Goal: Transaction & Acquisition: Purchase product/service

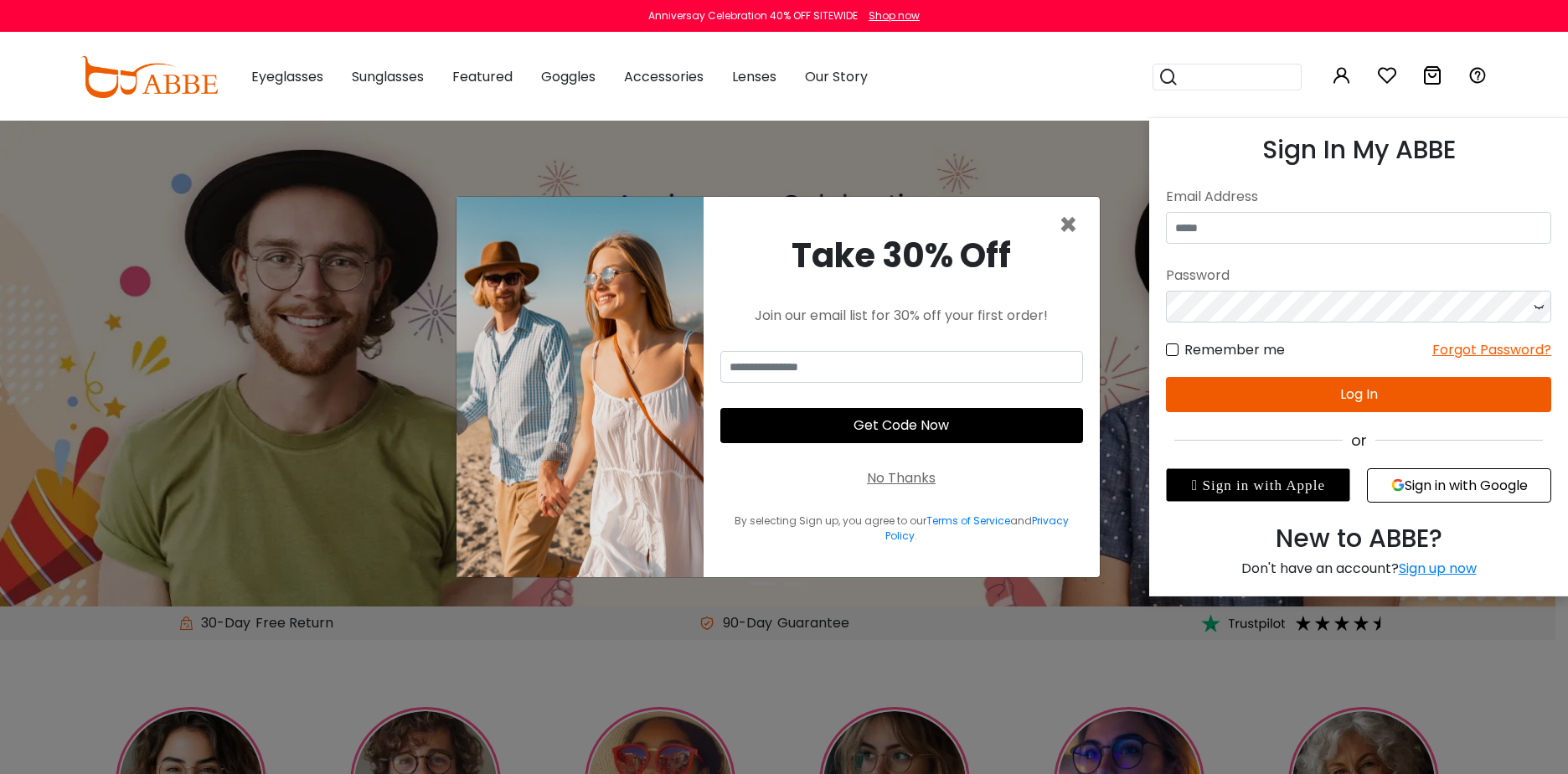
click at [1344, 80] on icon at bounding box center [1342, 75] width 20 height 20
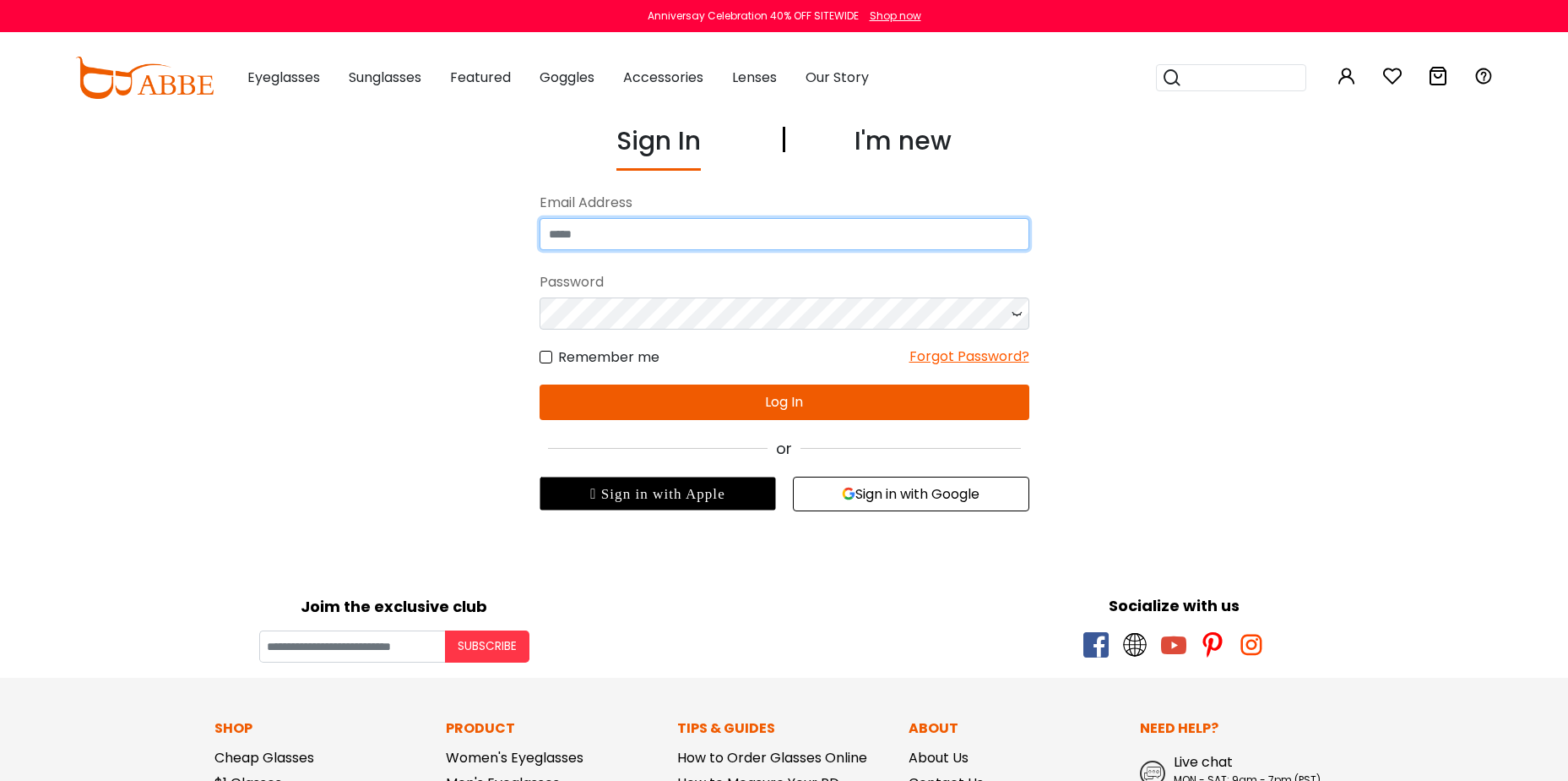
click at [717, 231] on input "email" at bounding box center [784, 234] width 490 height 32
type input "**********"
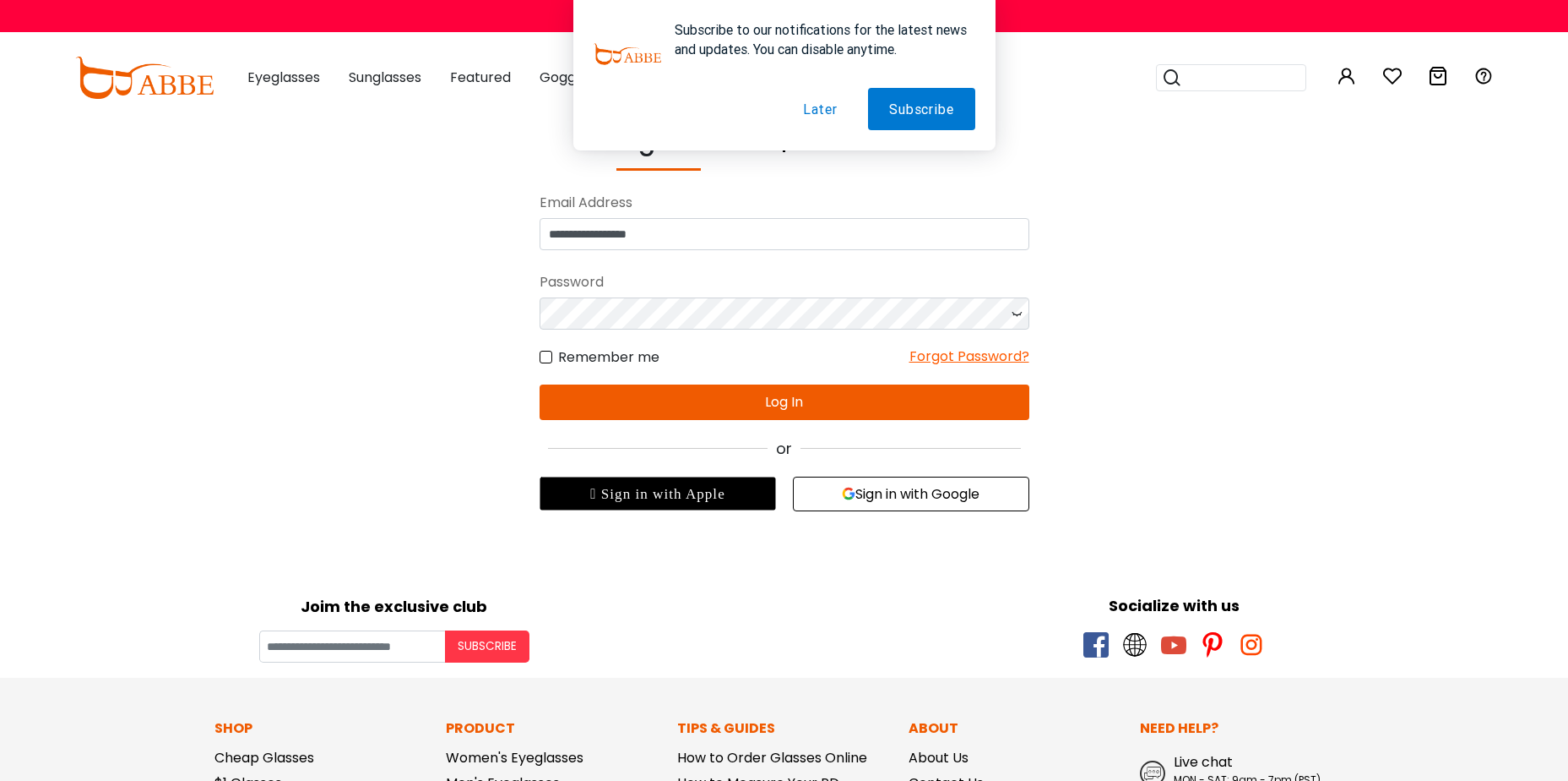
click at [202, 254] on div "**********" at bounding box center [784, 316] width 1165 height 389
click at [680, 295] on div "Password" at bounding box center [784, 282] width 490 height 31
click at [772, 399] on button "Log In" at bounding box center [784, 402] width 490 height 35
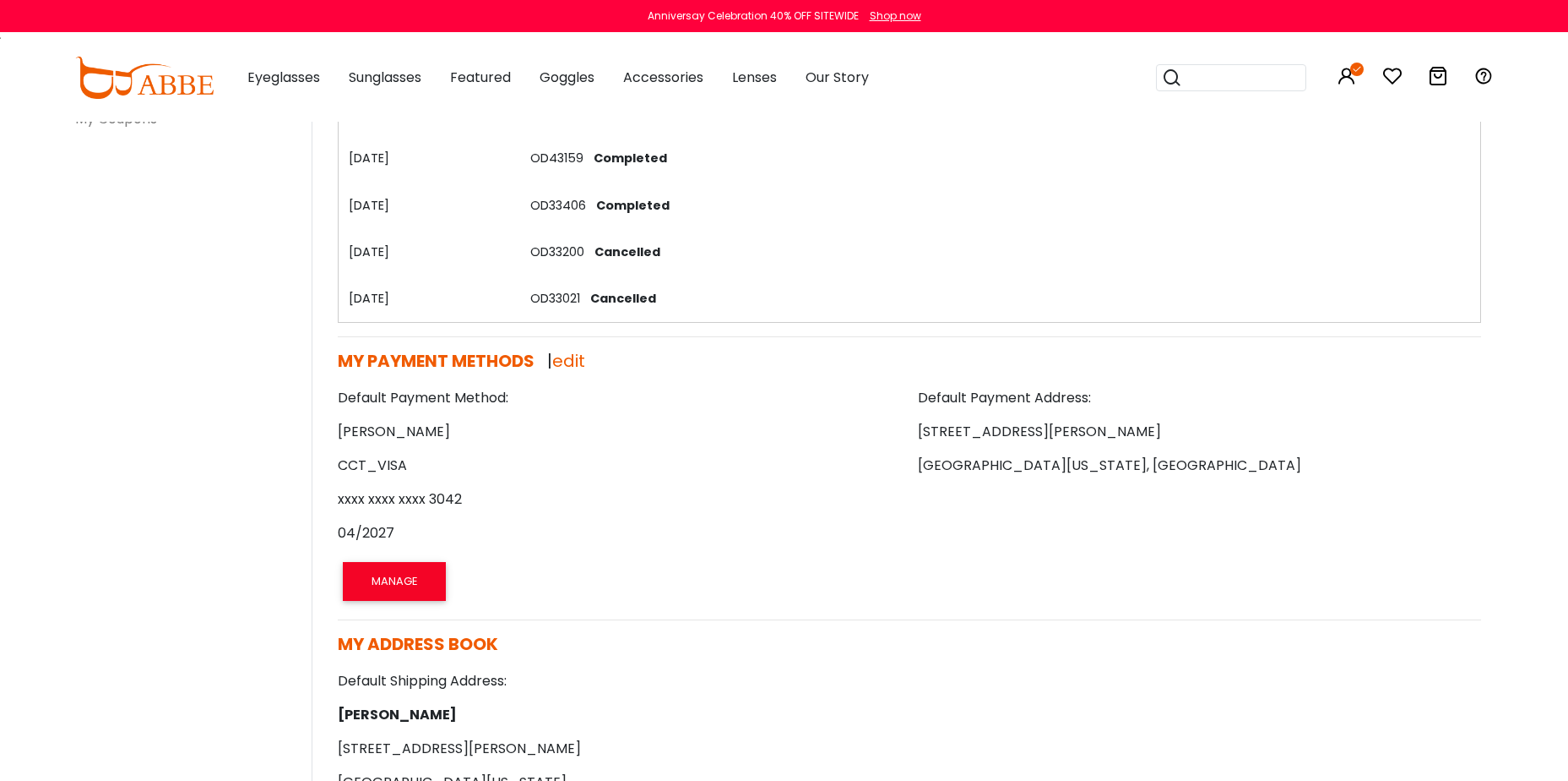
scroll to position [506, 0]
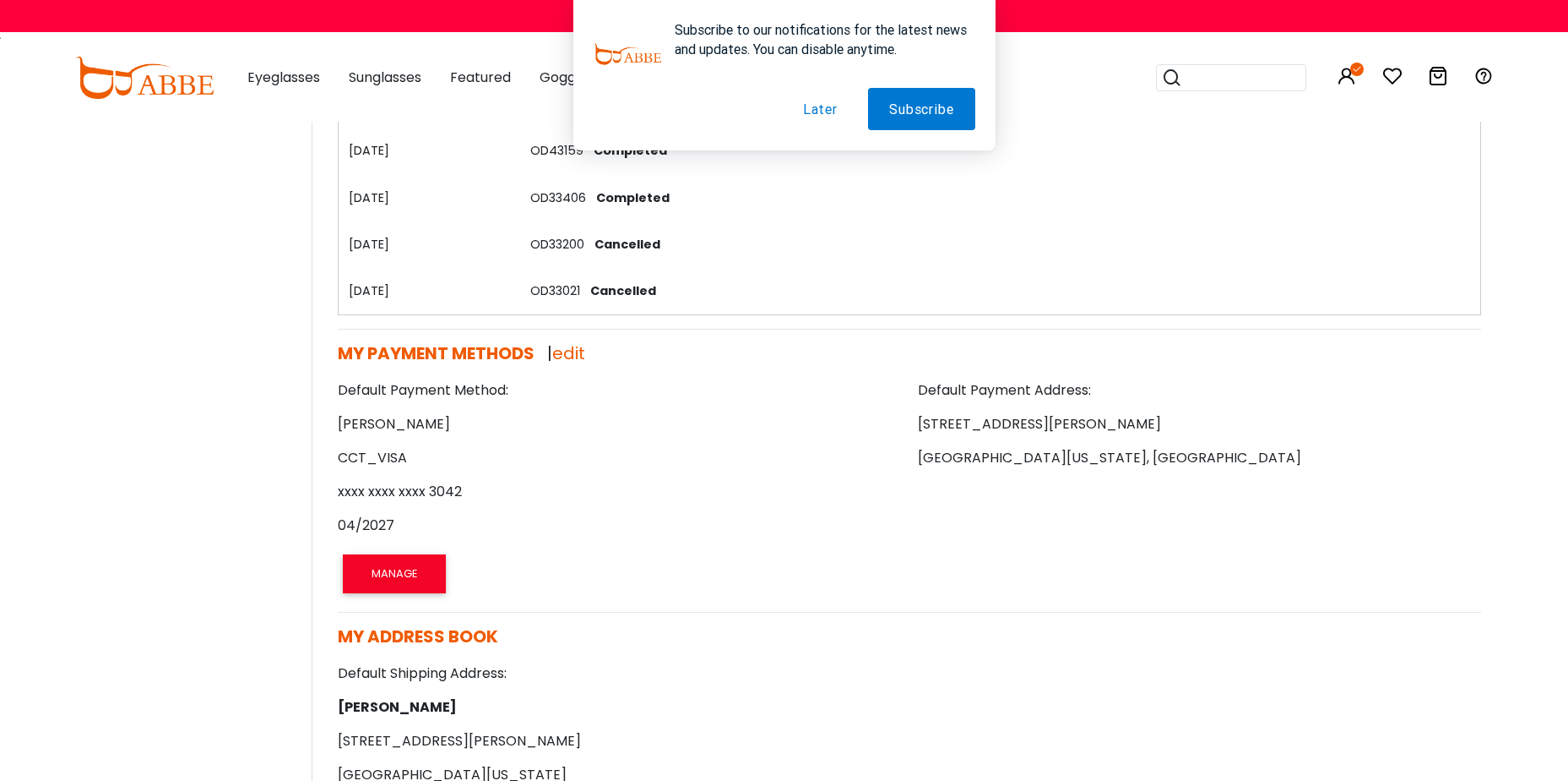
click at [815, 110] on button "Later" at bounding box center [820, 109] width 77 height 43
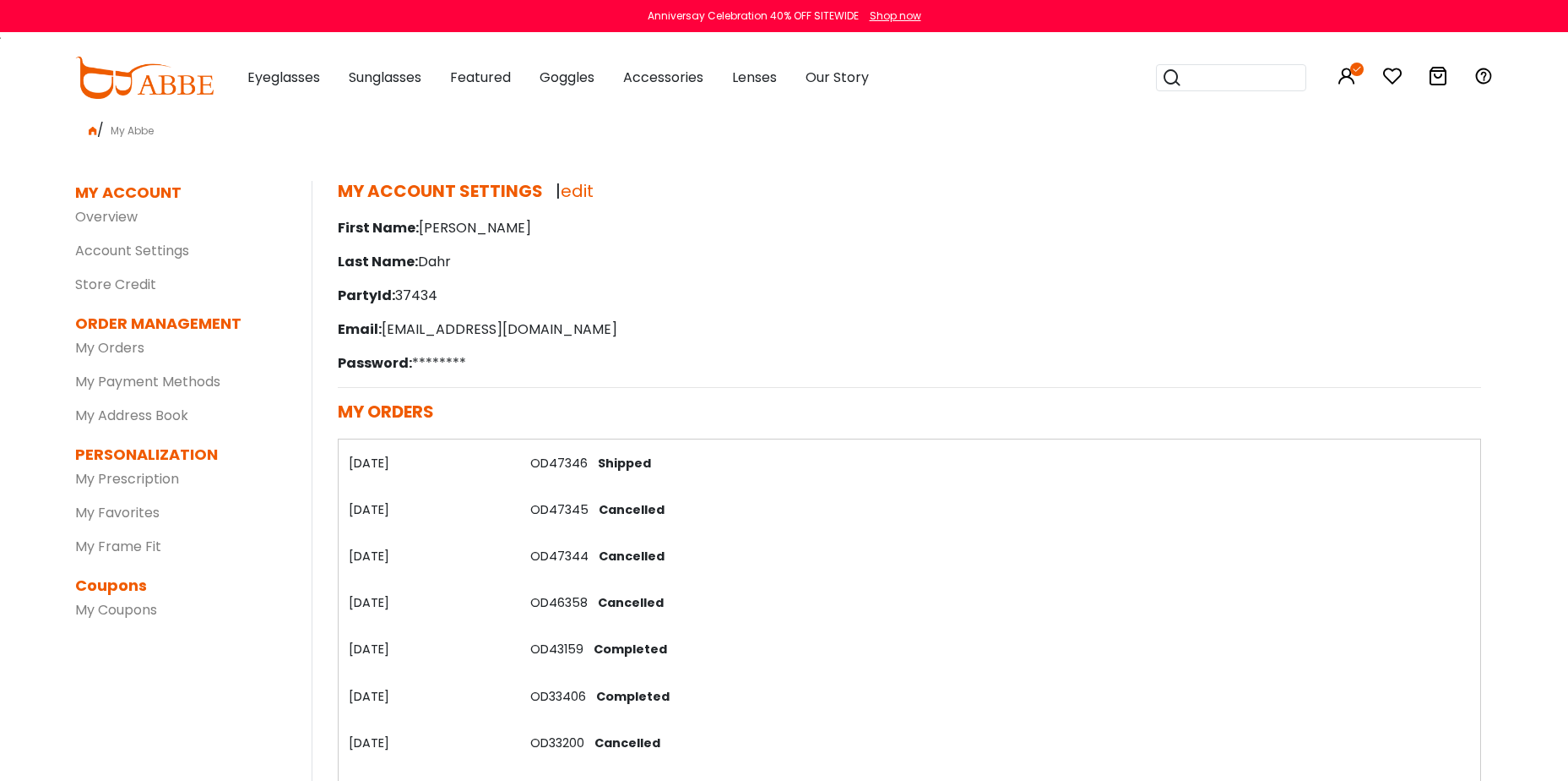
scroll to position [0, 0]
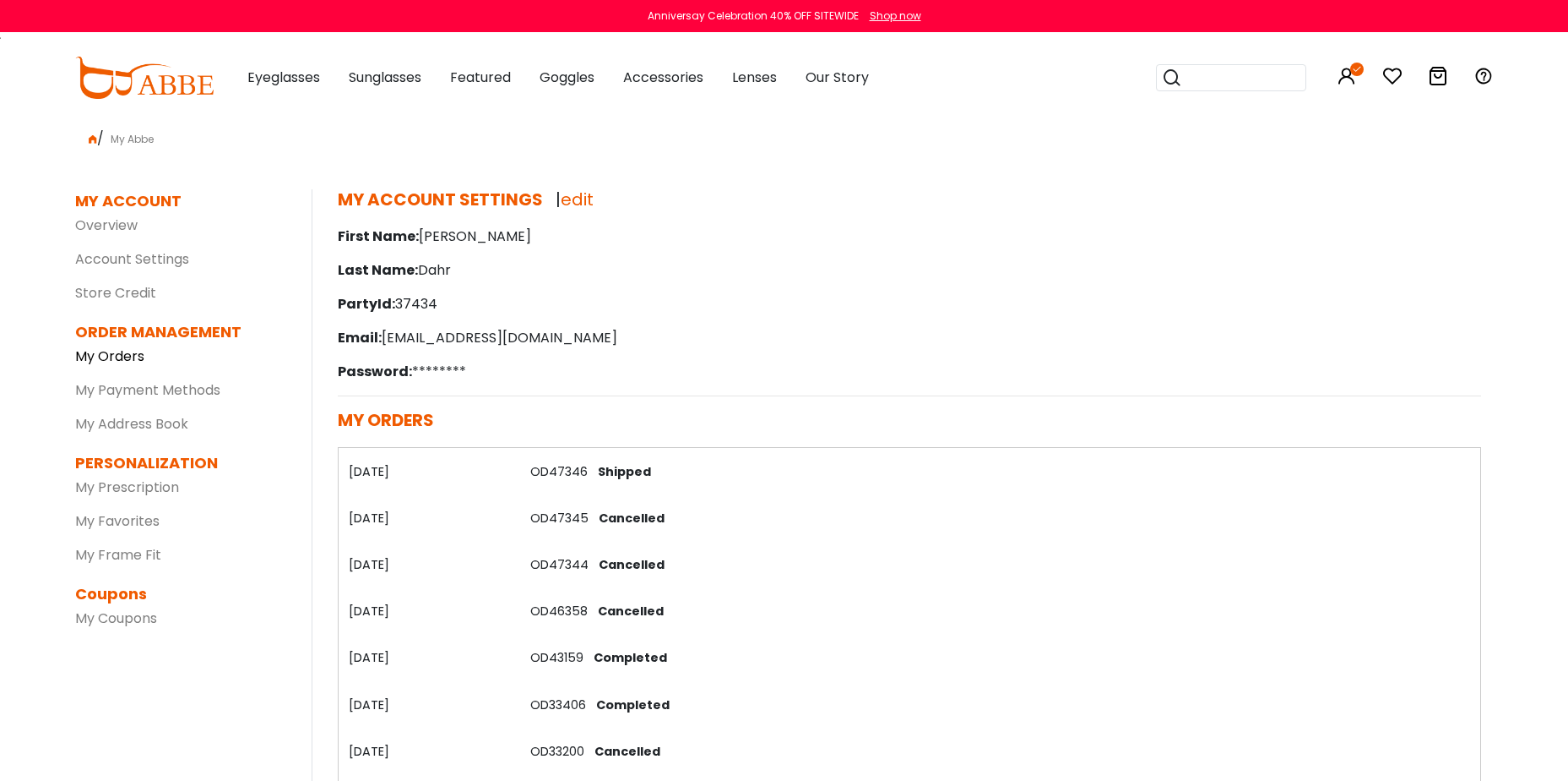
click at [123, 352] on link "My Orders" at bounding box center [109, 356] width 69 height 19
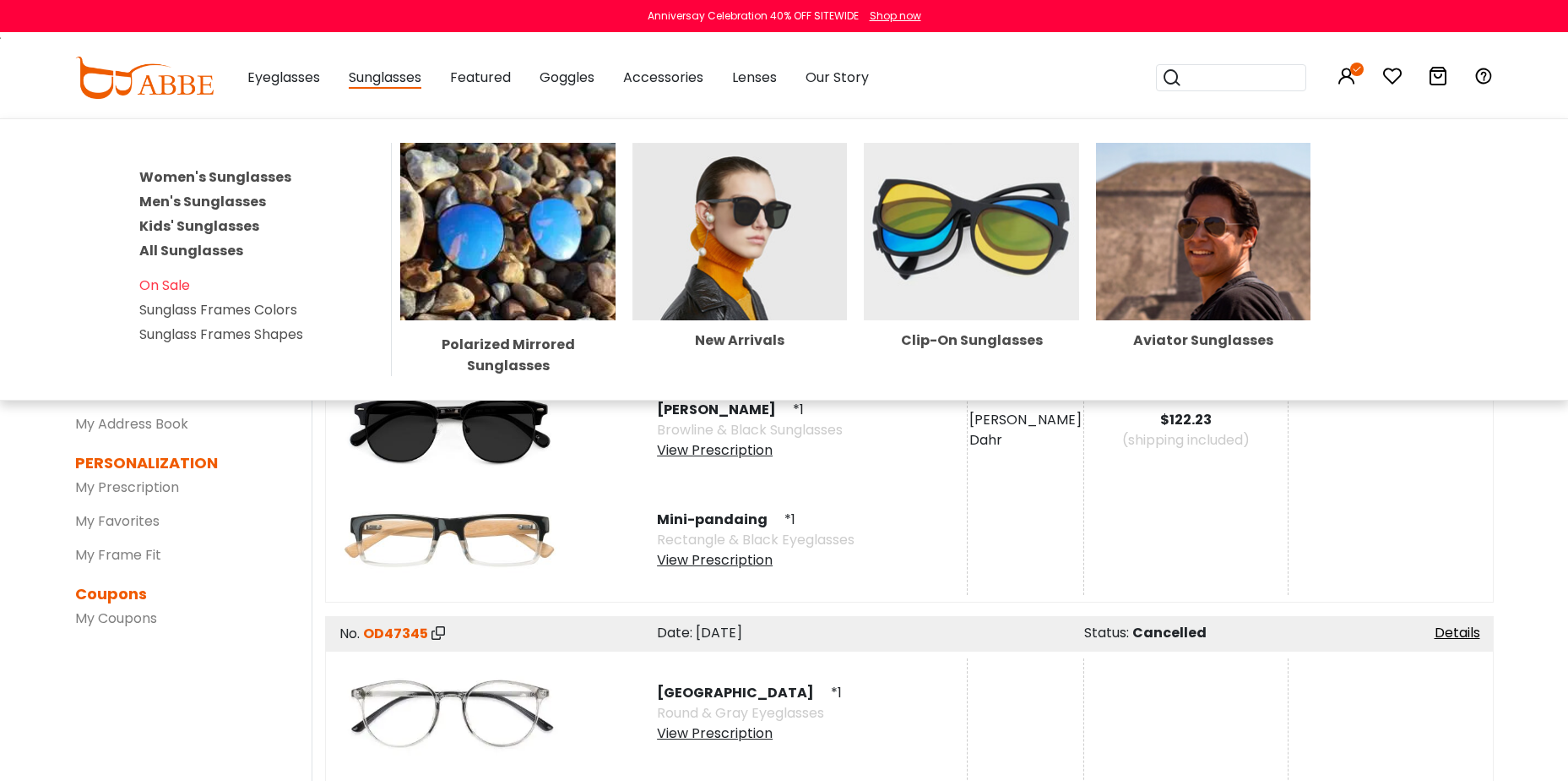
click at [378, 79] on span "Sunglasses" at bounding box center [384, 78] width 73 height 21
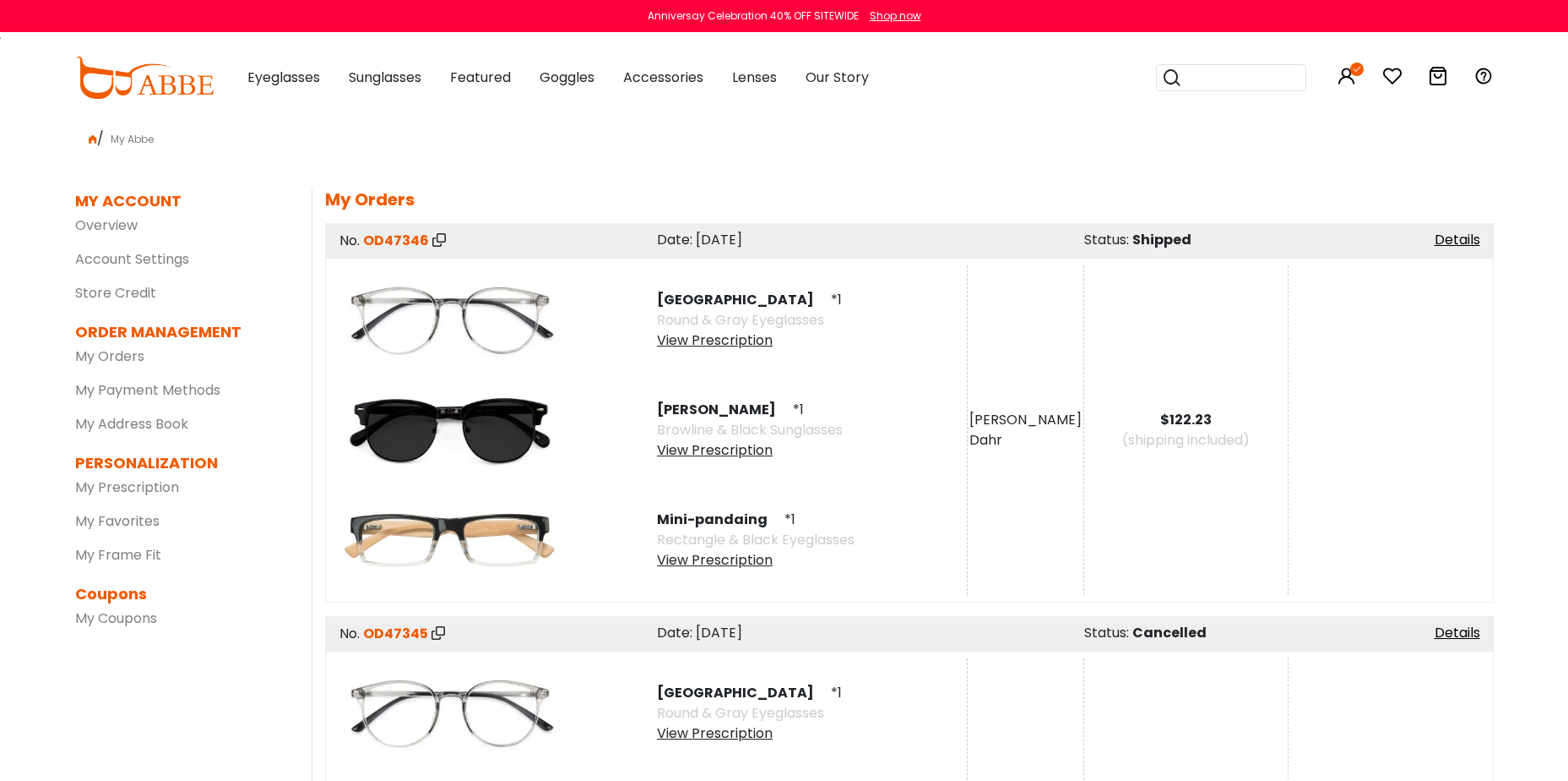
click at [395, 78] on span "Sunglasses" at bounding box center [384, 77] width 73 height 19
click at [163, 82] on img at bounding box center [144, 78] width 139 height 43
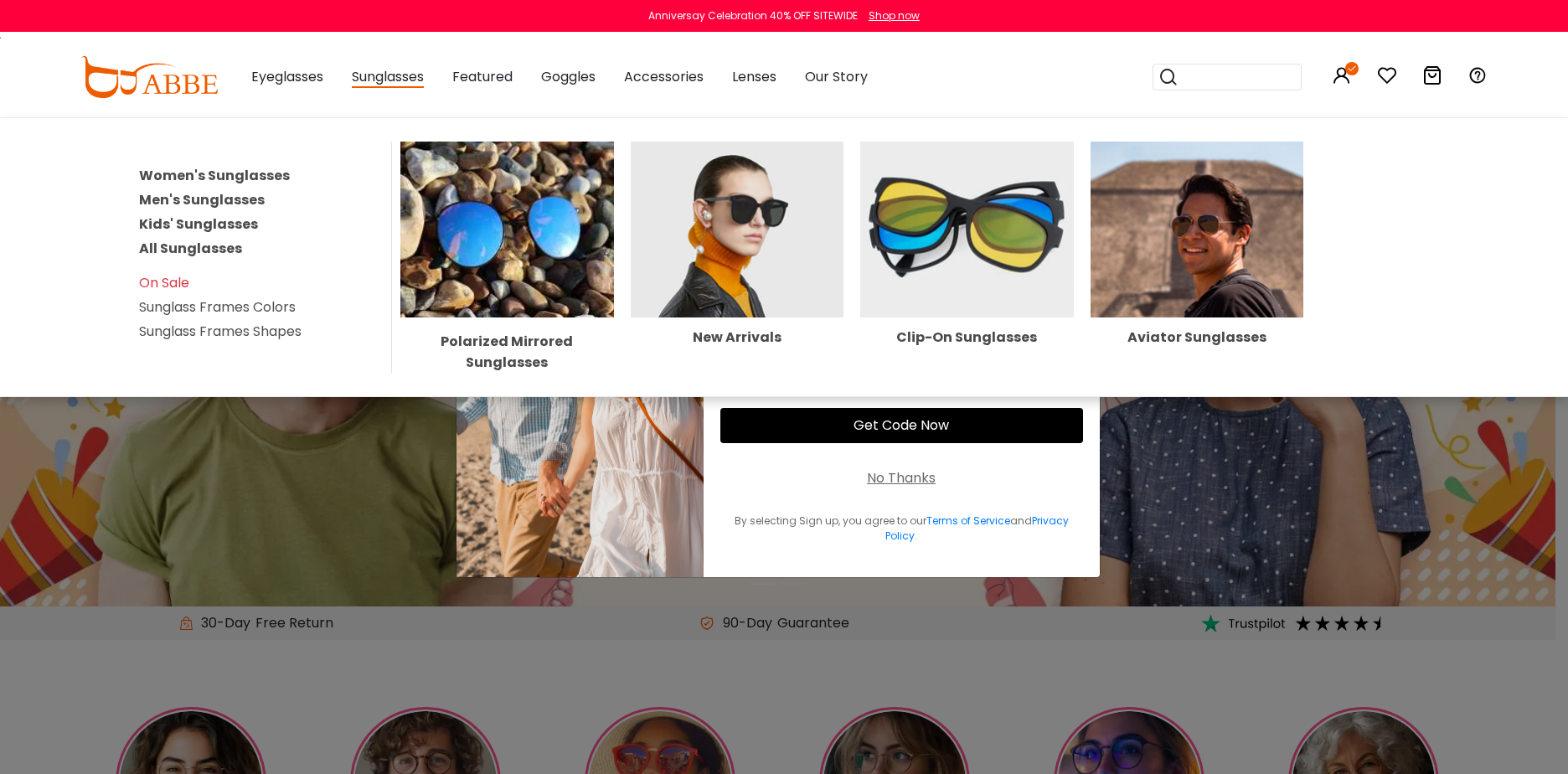
click at [743, 202] on img at bounding box center [737, 229] width 214 height 176
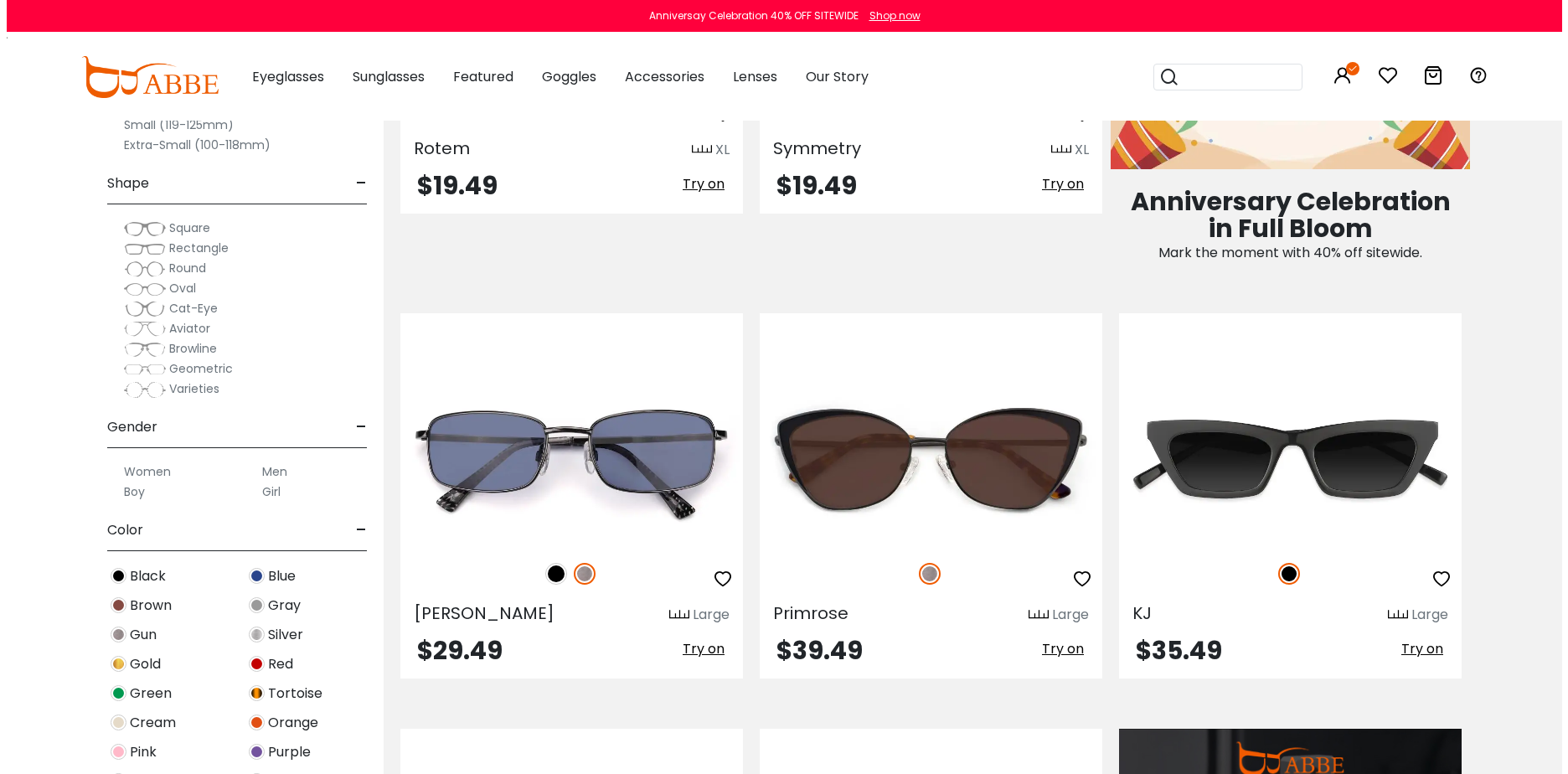
scroll to position [1088, 0]
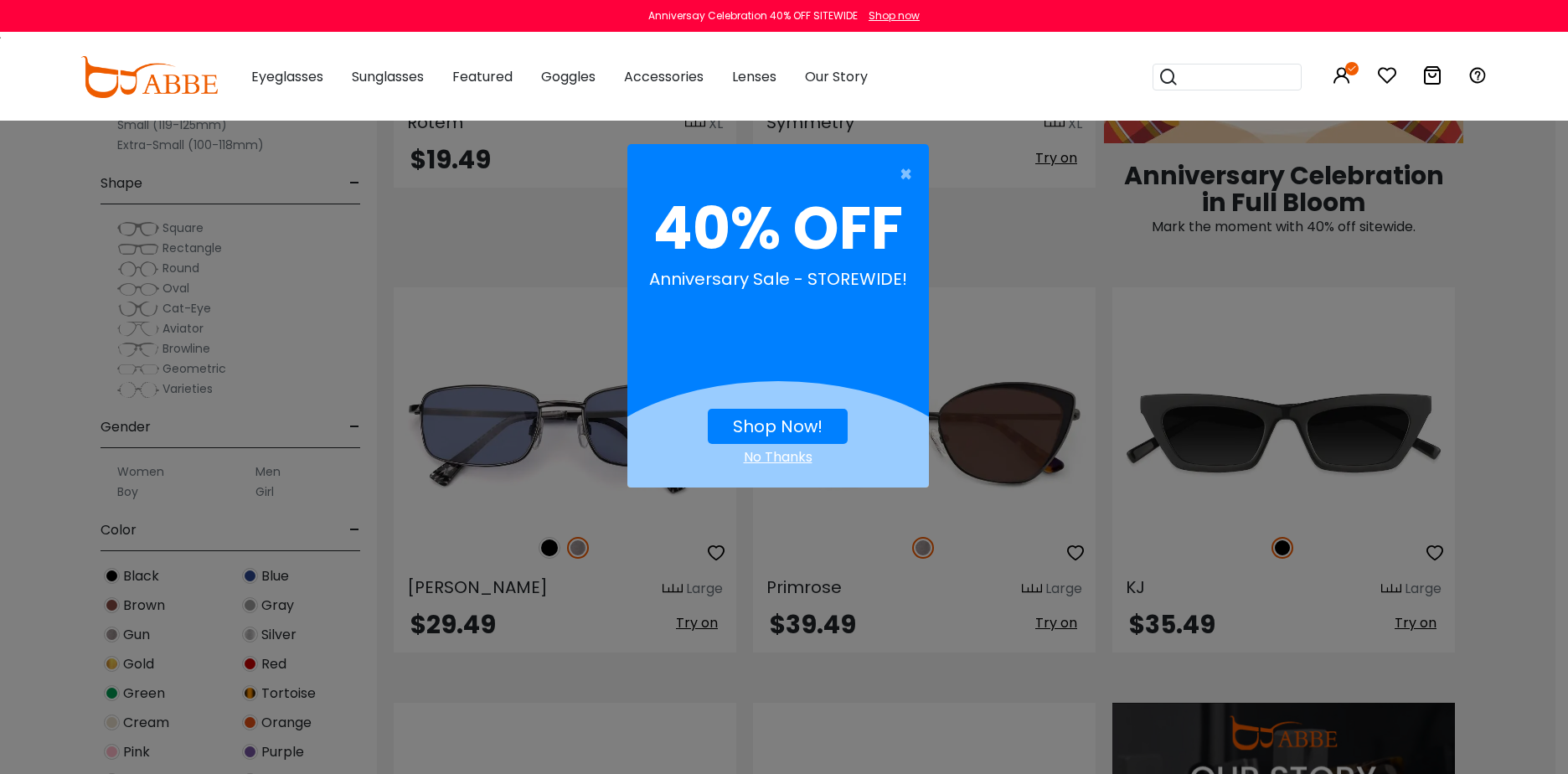
click at [781, 420] on link "Shop Now!" at bounding box center [778, 426] width 90 height 24
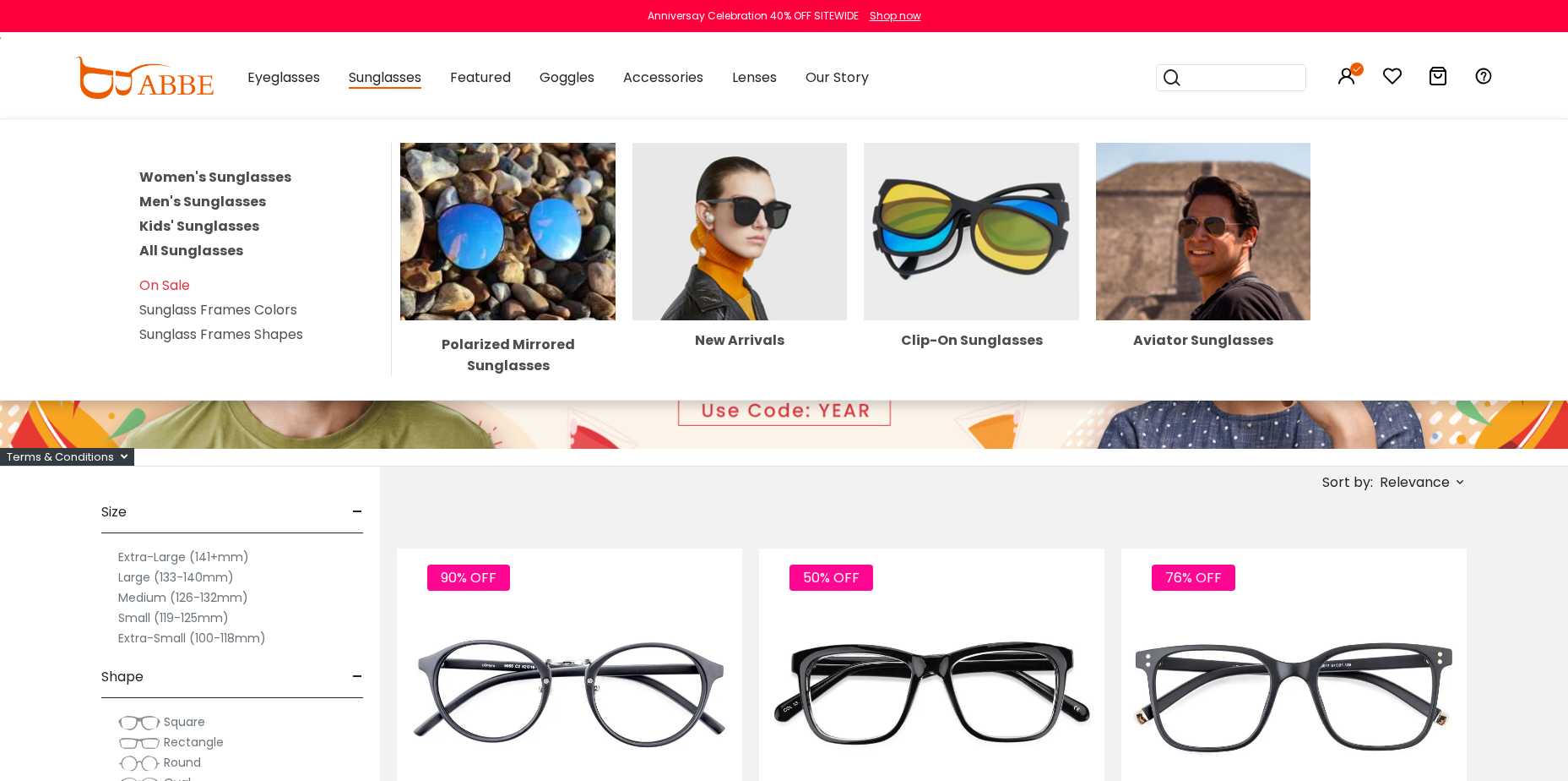
click at [724, 226] on img at bounding box center [740, 231] width 215 height 177
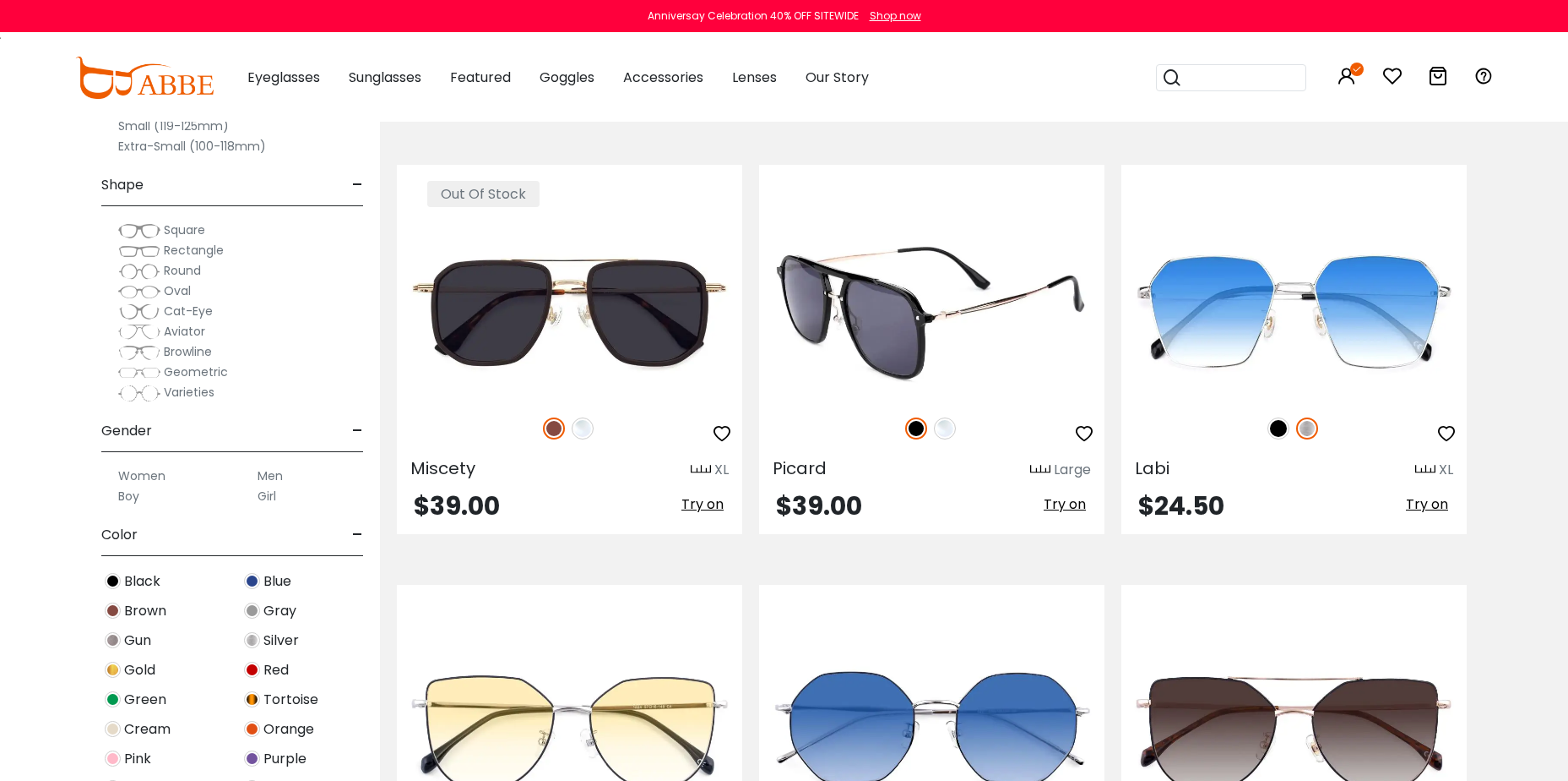
scroll to position [2450, 0]
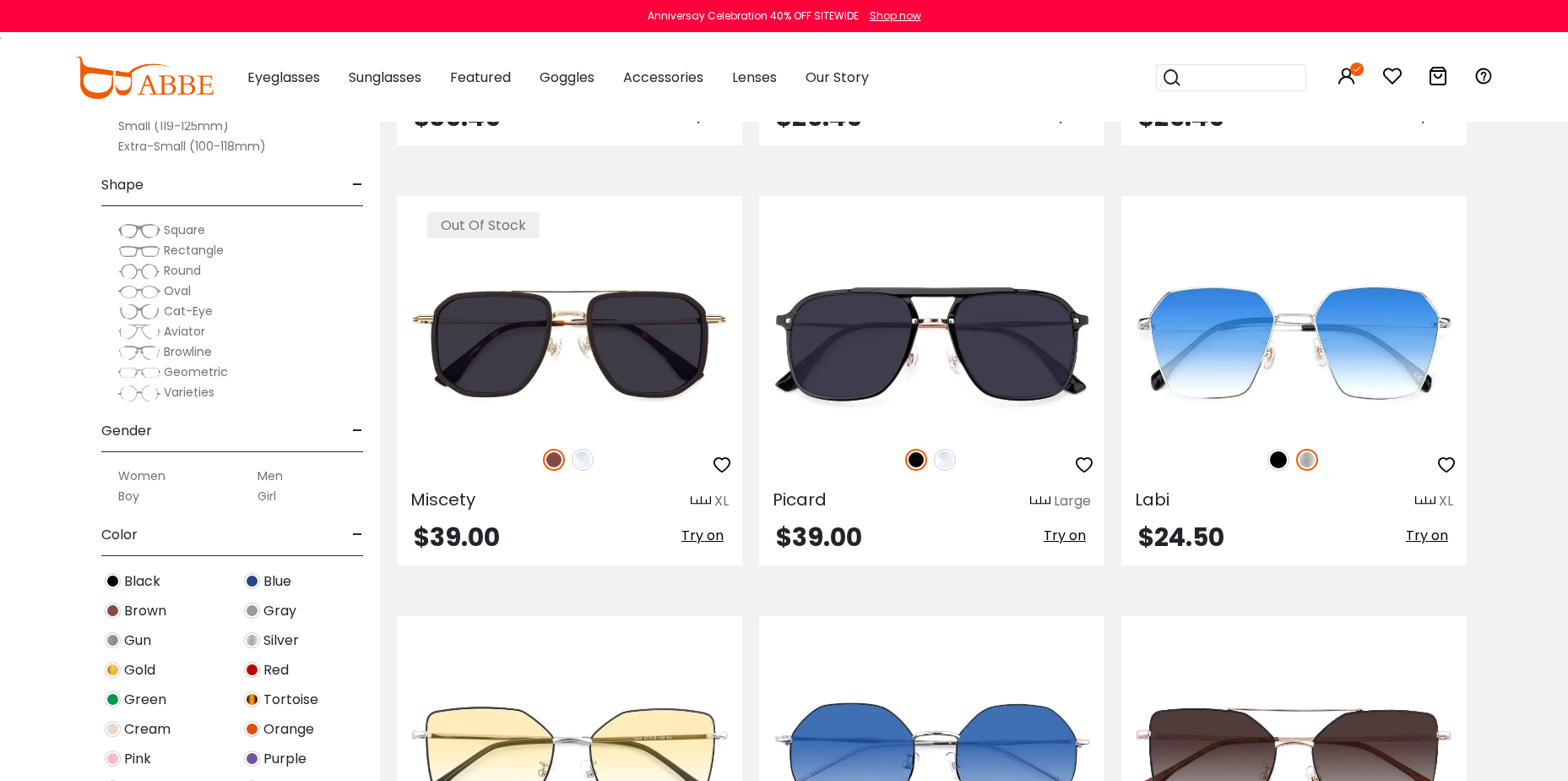
click at [265, 473] on label "Men" at bounding box center [270, 476] width 25 height 20
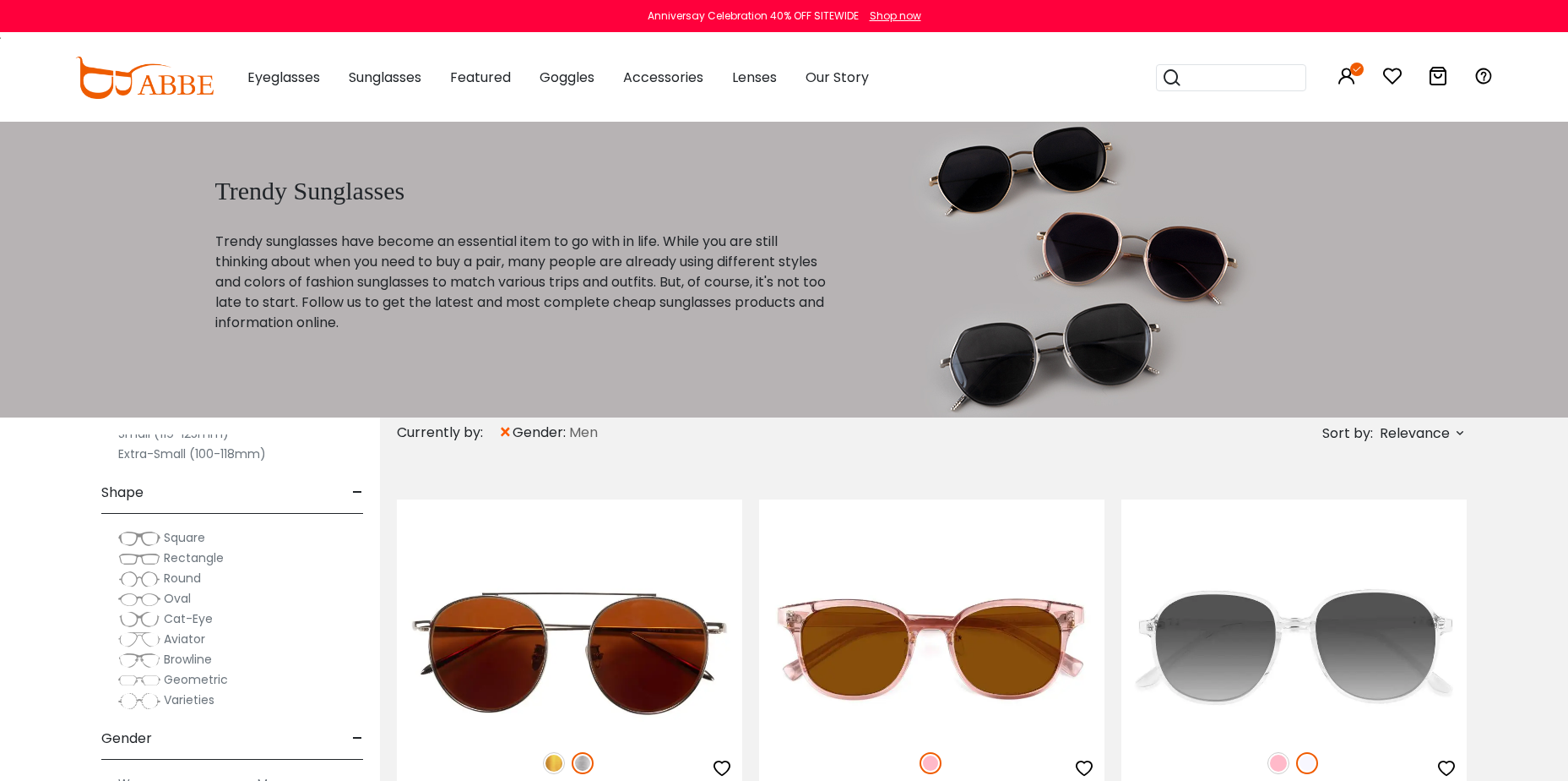
scroll to position [84, 0]
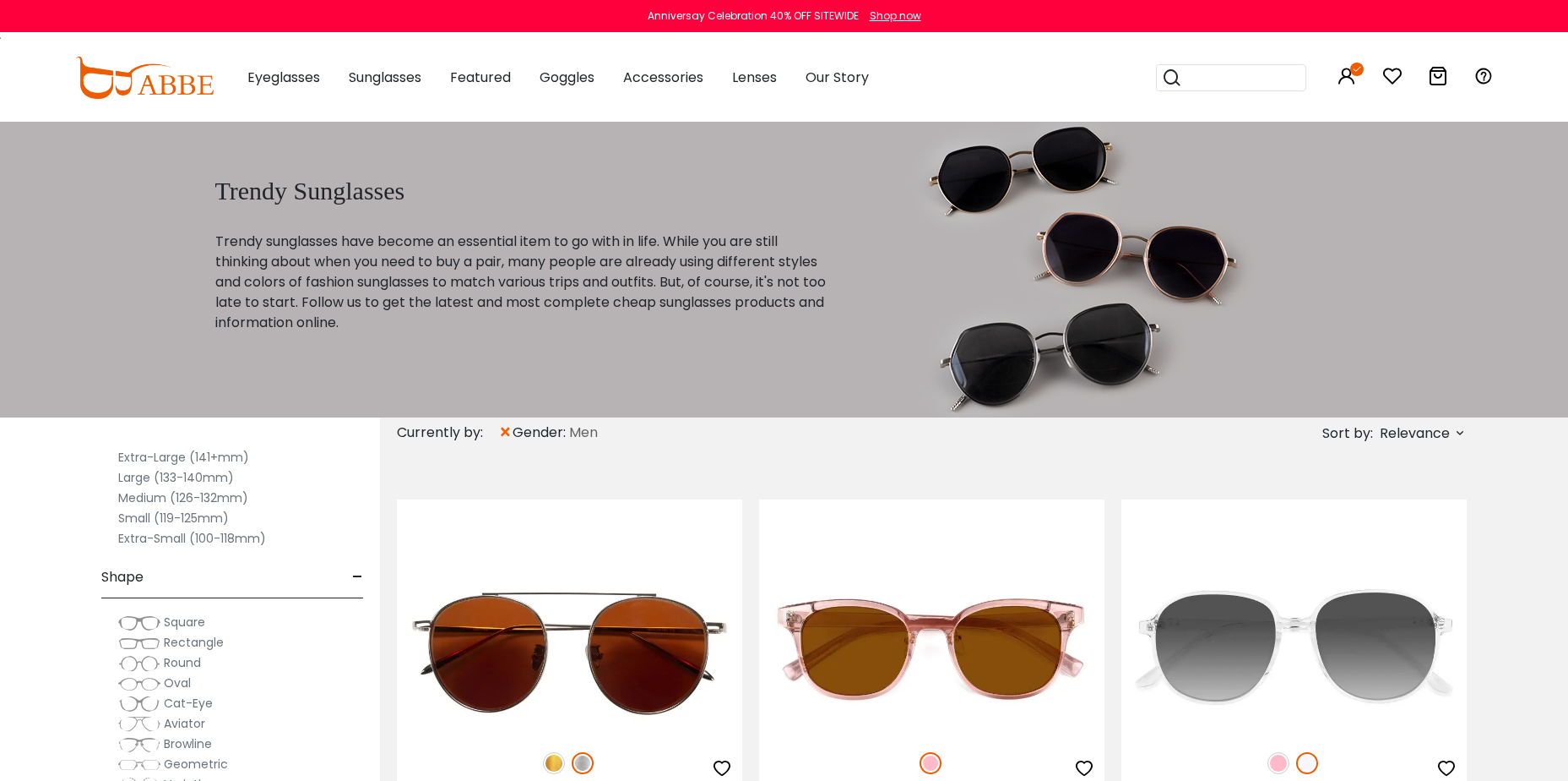
click at [139, 517] on label "Small (119-125mm)" at bounding box center [174, 518] width 111 height 20
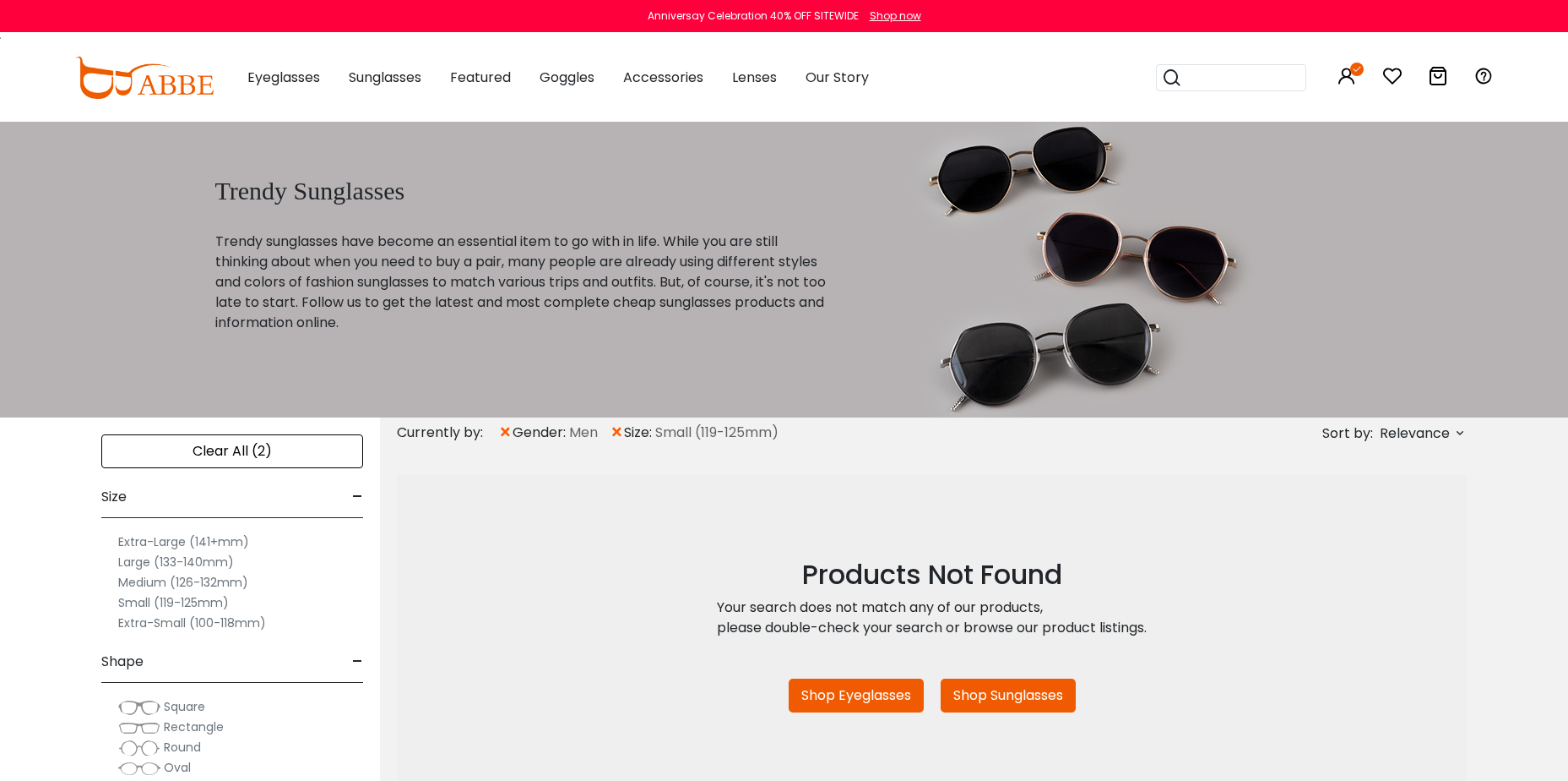
scroll to position [84, 0]
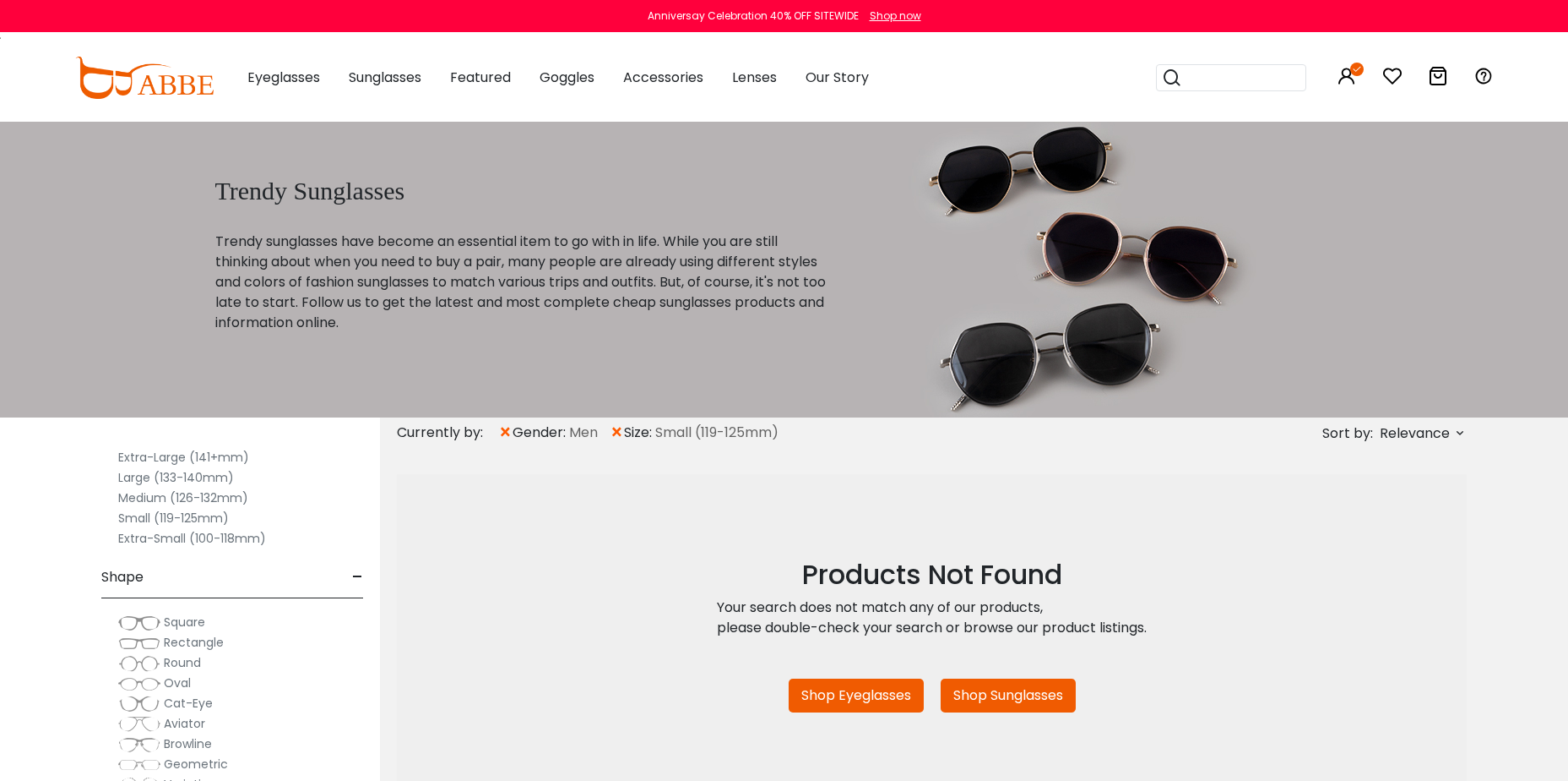
click at [533, 323] on p "Trendy sunglasses have become an essential item to go with in life. While you a…" at bounding box center [522, 282] width 614 height 102
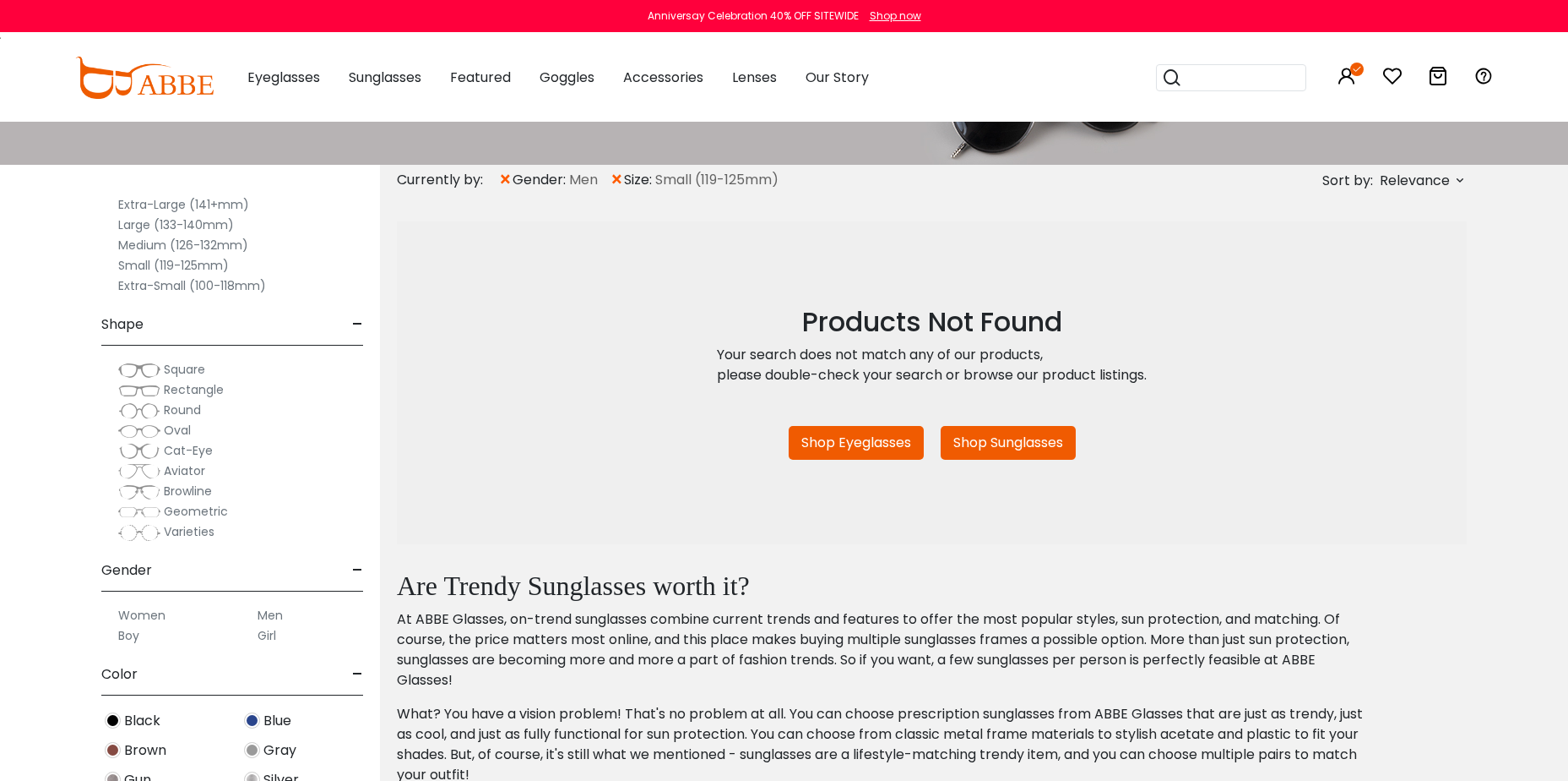
scroll to position [253, 0]
click at [146, 246] on label "Medium (126-132mm)" at bounding box center [183, 244] width 130 height 20
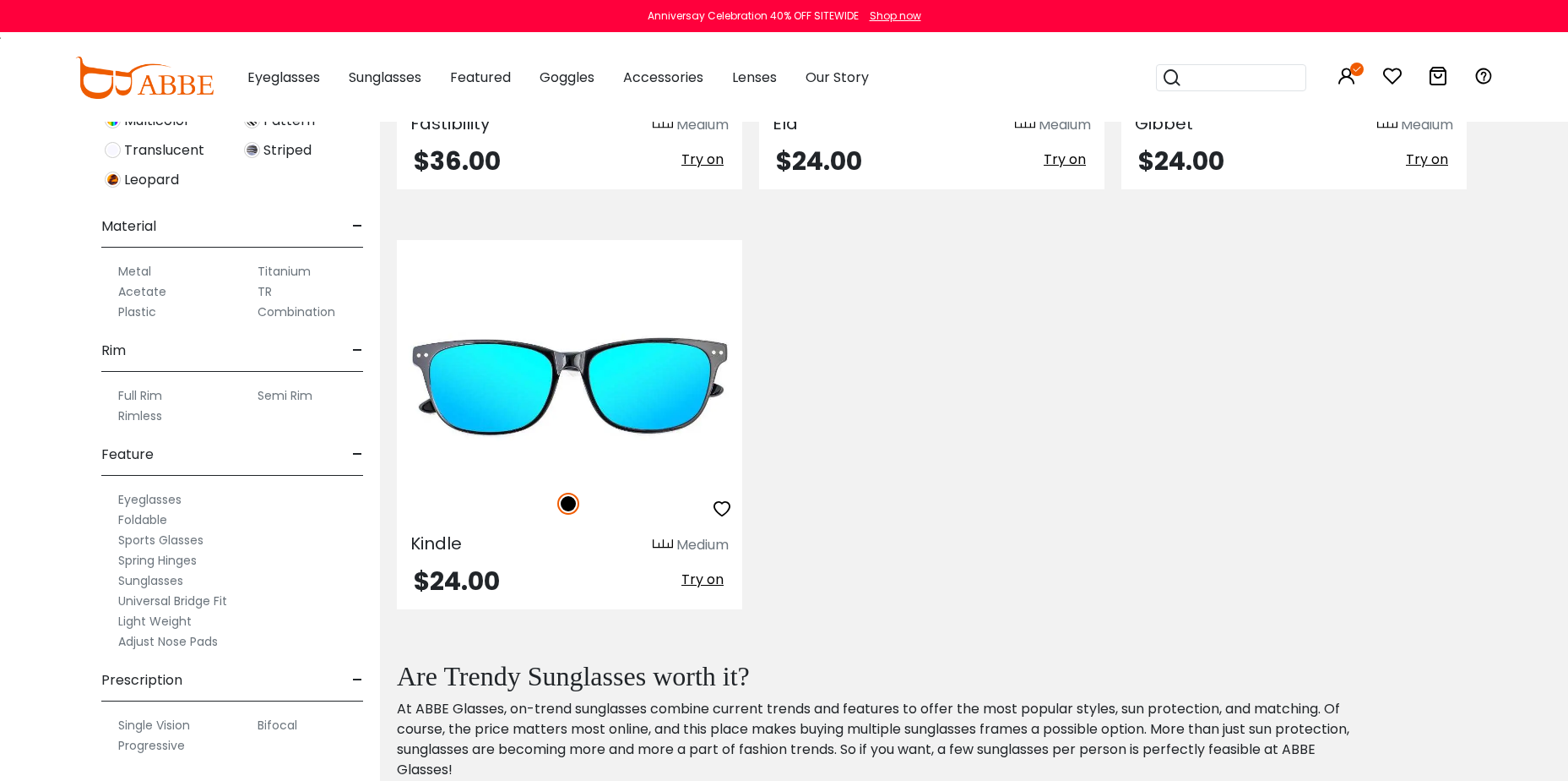
scroll to position [1183, 0]
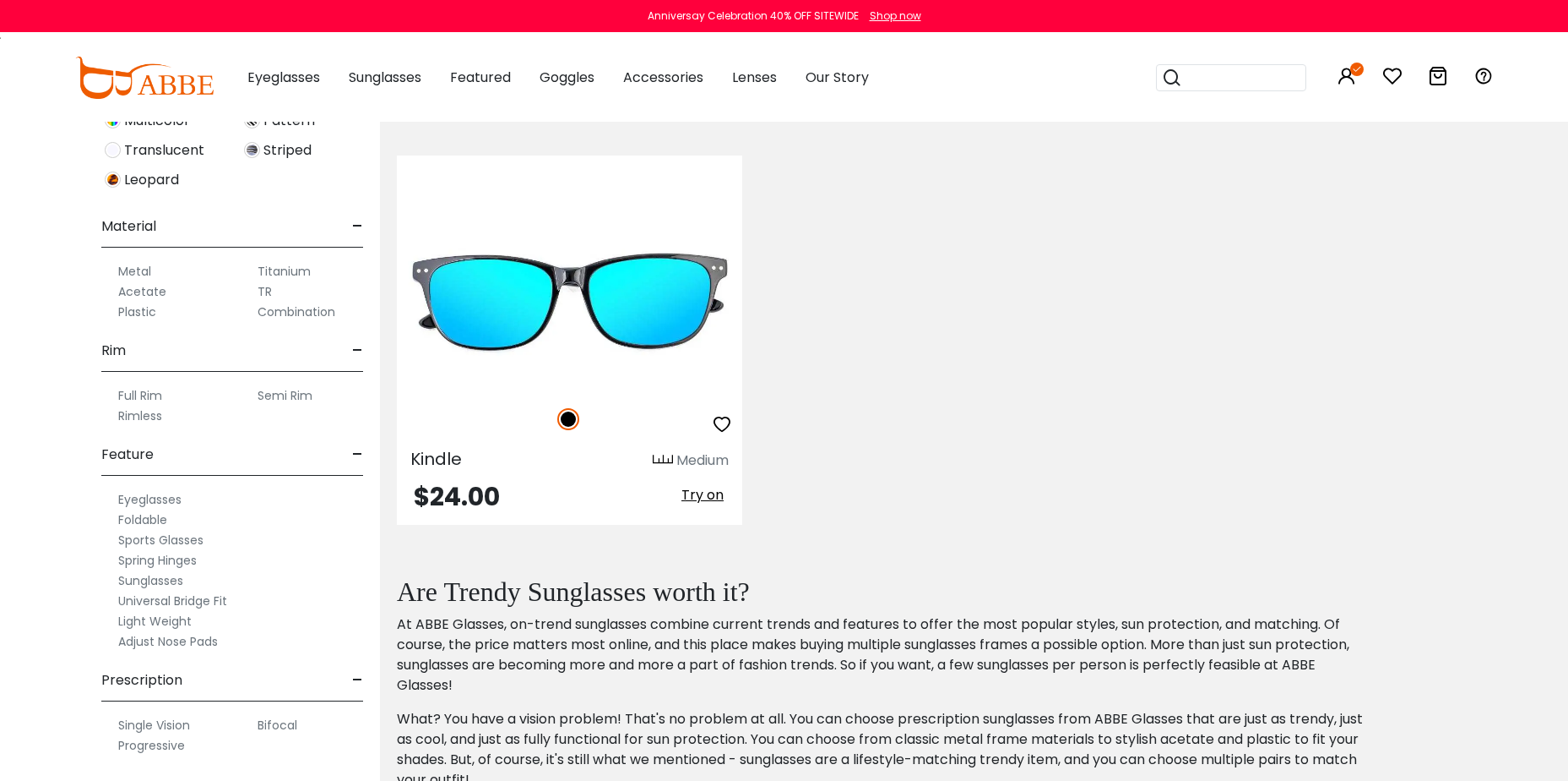
click at [182, 539] on label "Sports Glasses" at bounding box center [161, 540] width 85 height 20
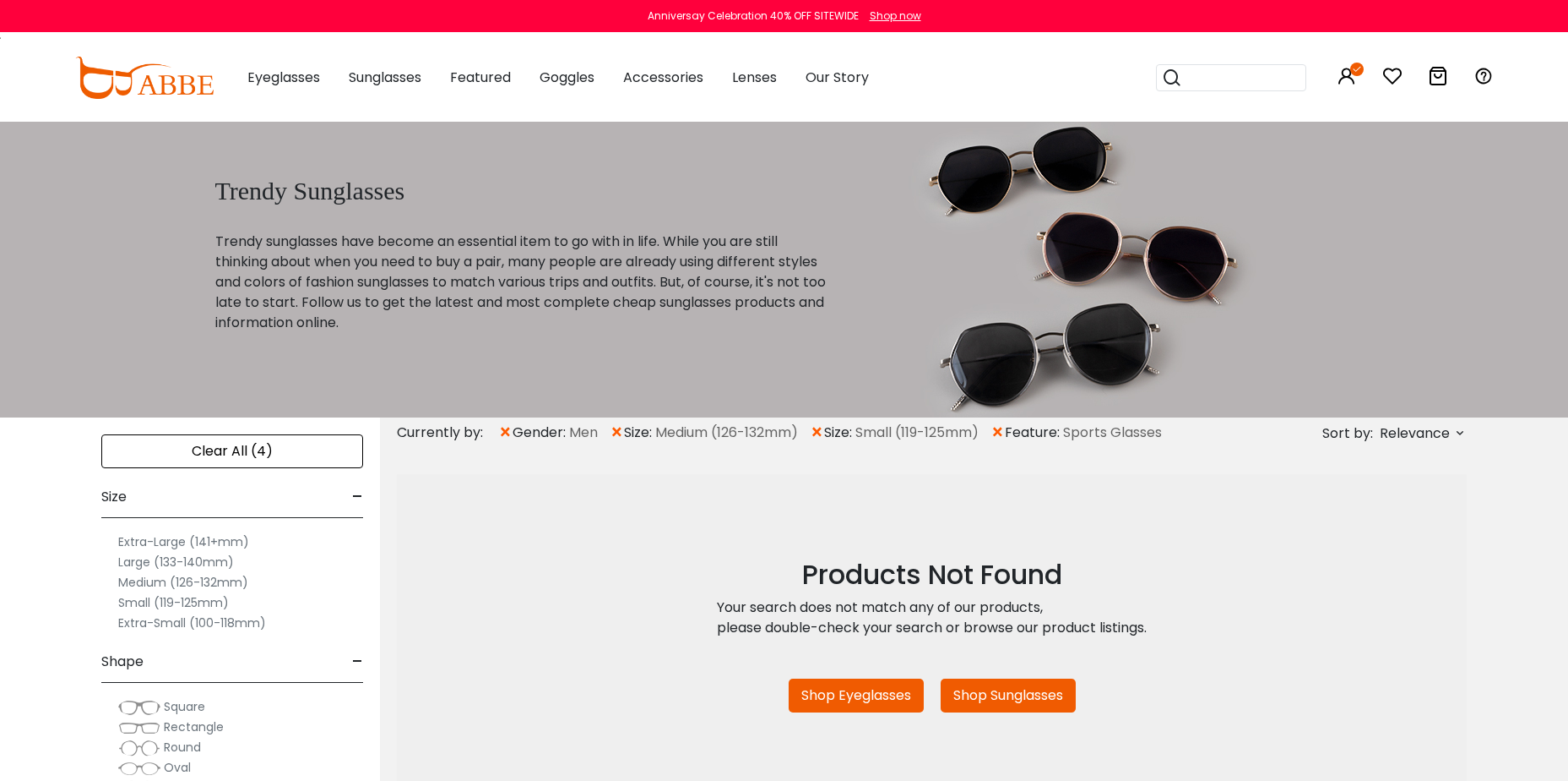
click at [1037, 688] on link "Shop Sunglasses" at bounding box center [1008, 695] width 135 height 34
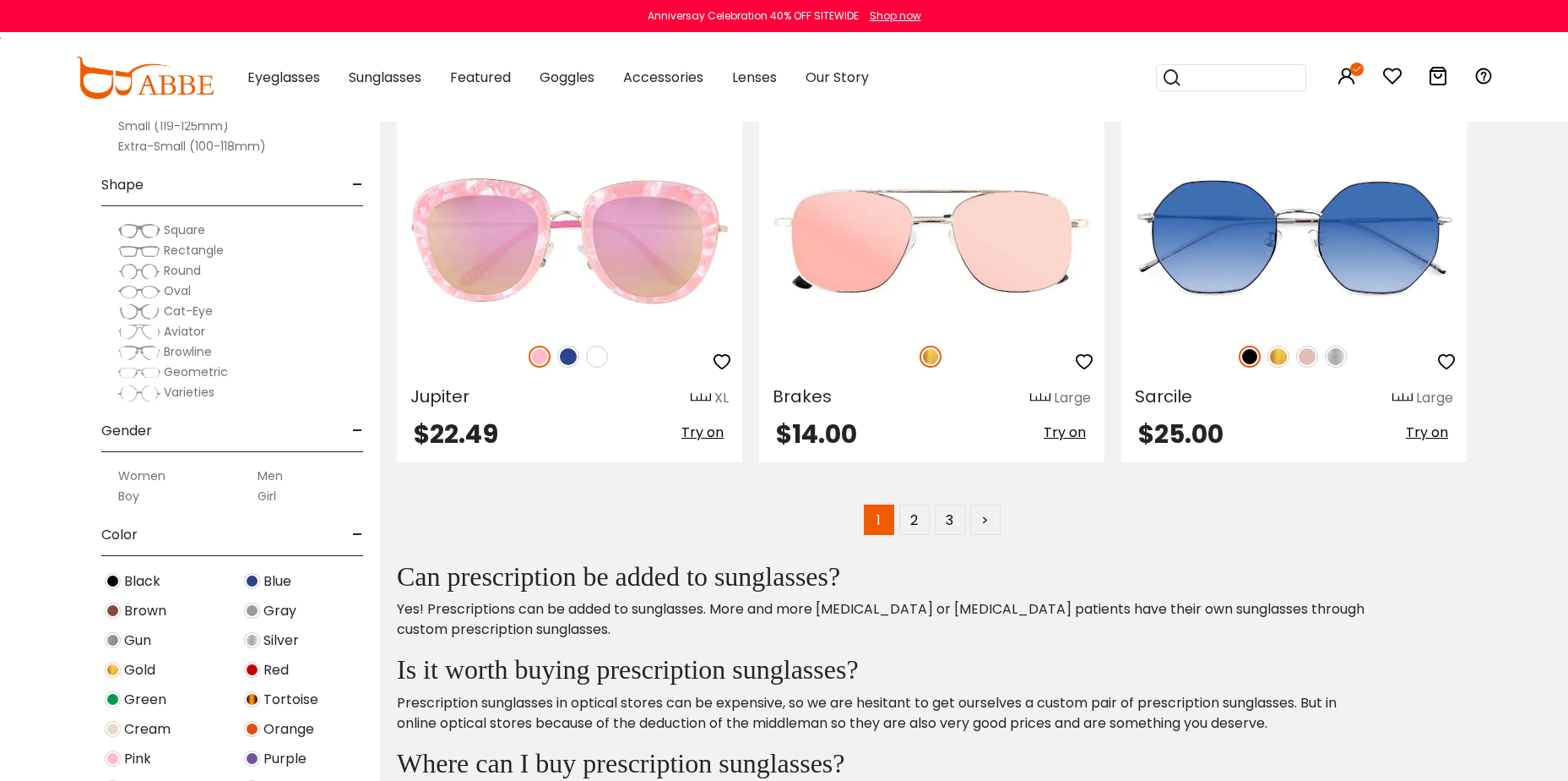
scroll to position [8448, 0]
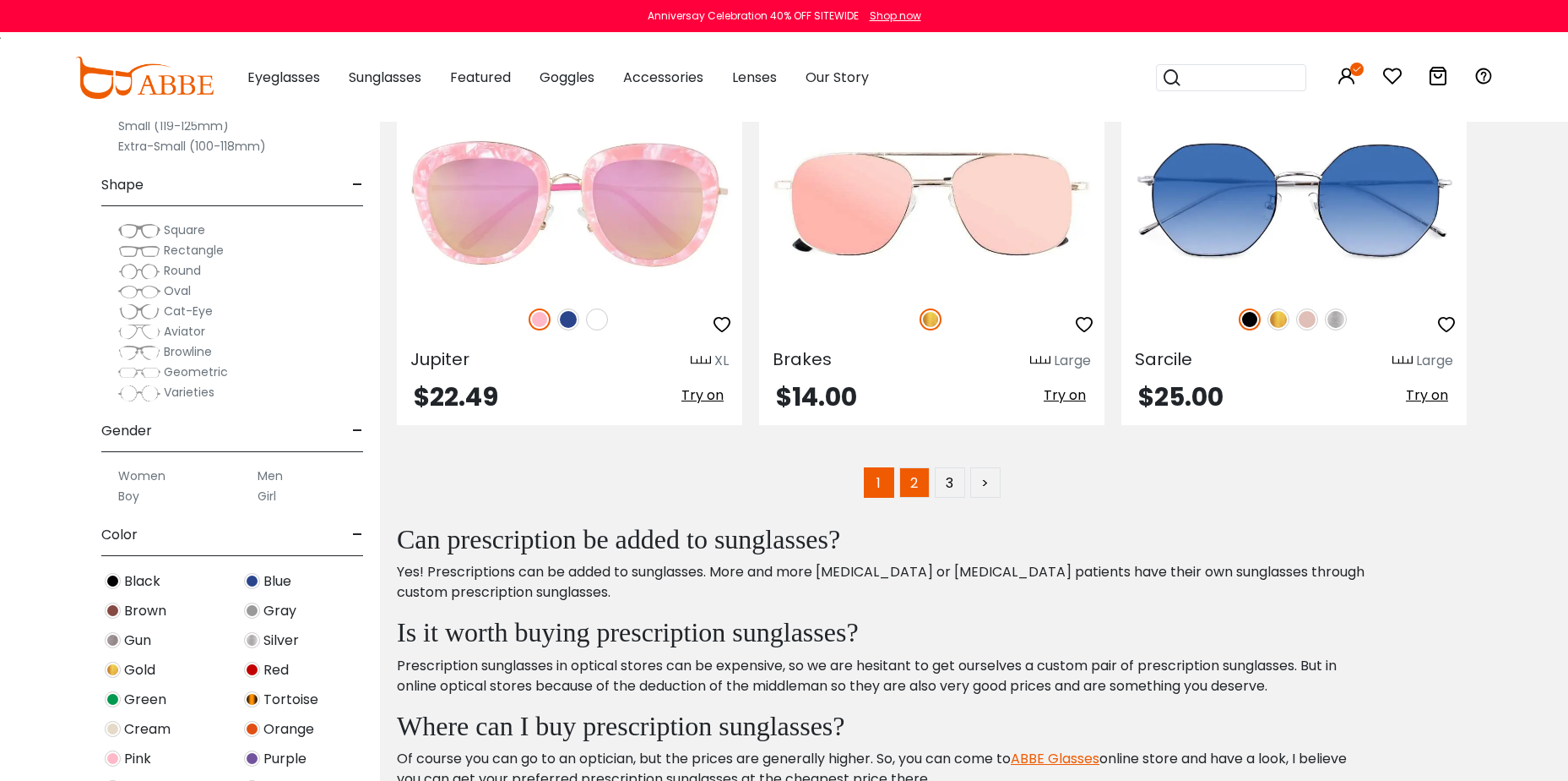
click at [918, 479] on link "2" at bounding box center [914, 482] width 30 height 31
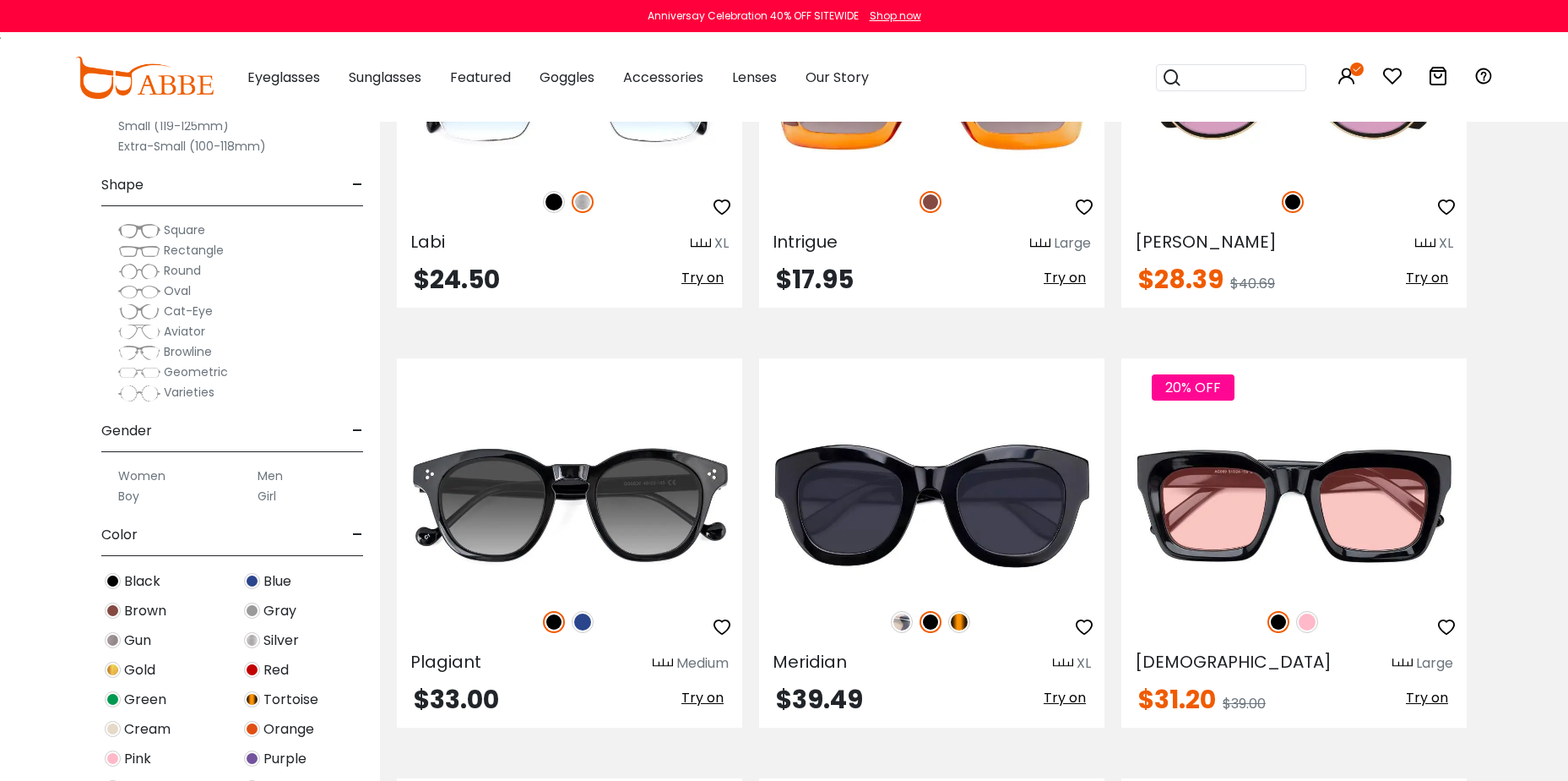
scroll to position [7687, 0]
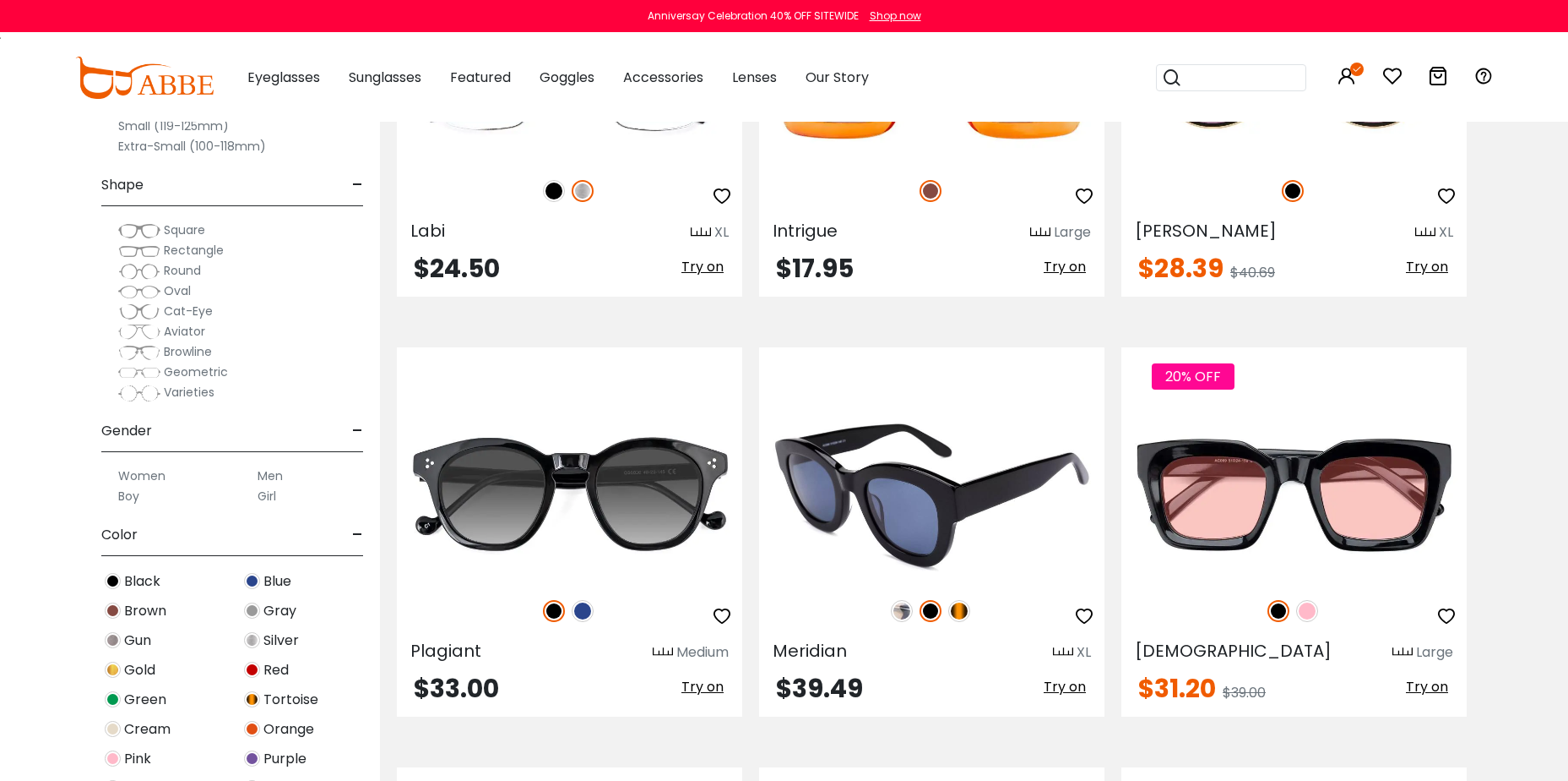
click at [959, 605] on img at bounding box center [959, 611] width 22 height 22
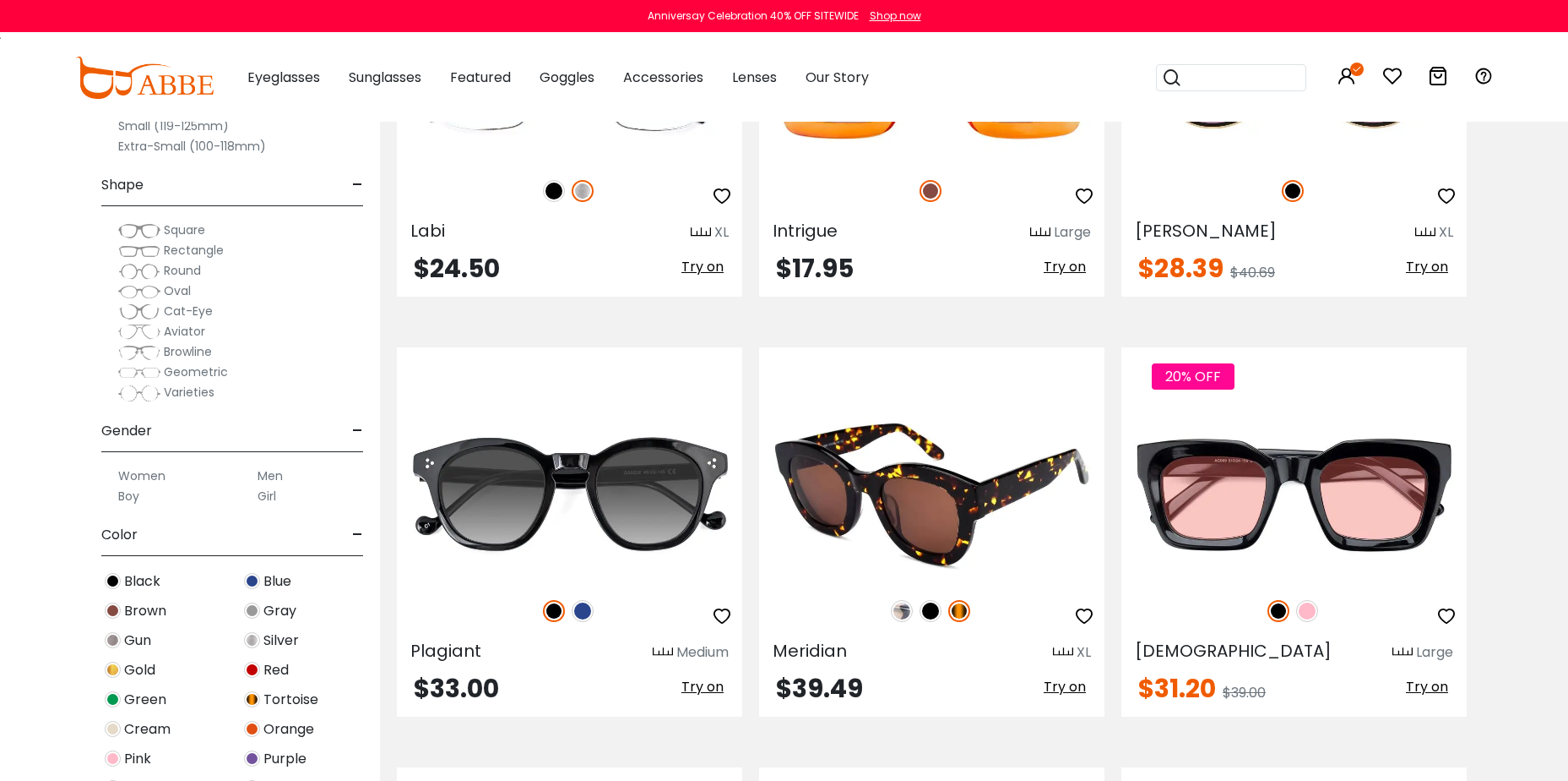
click at [931, 613] on img at bounding box center [930, 611] width 22 height 22
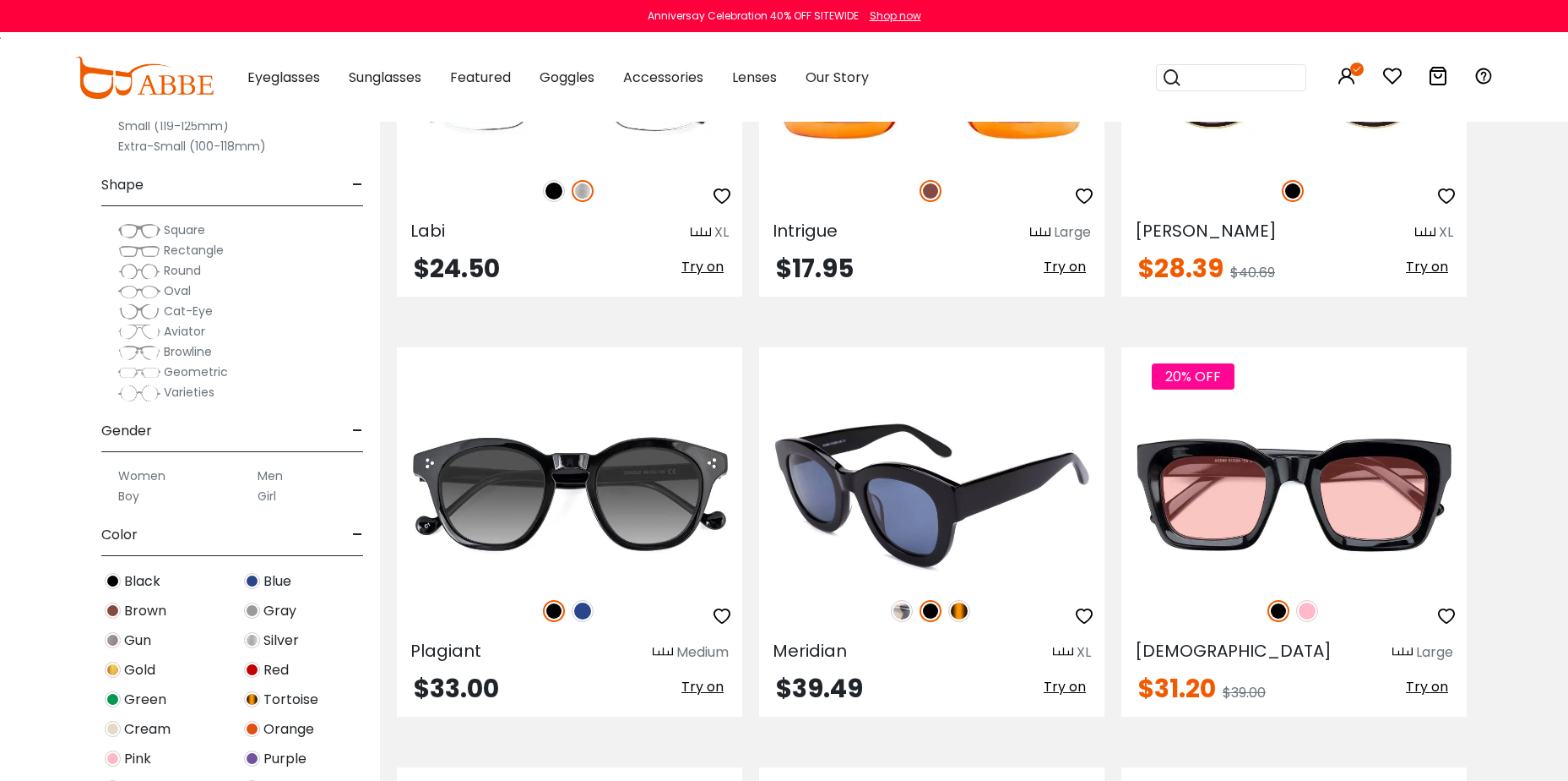
click at [900, 607] on img at bounding box center [902, 611] width 22 height 22
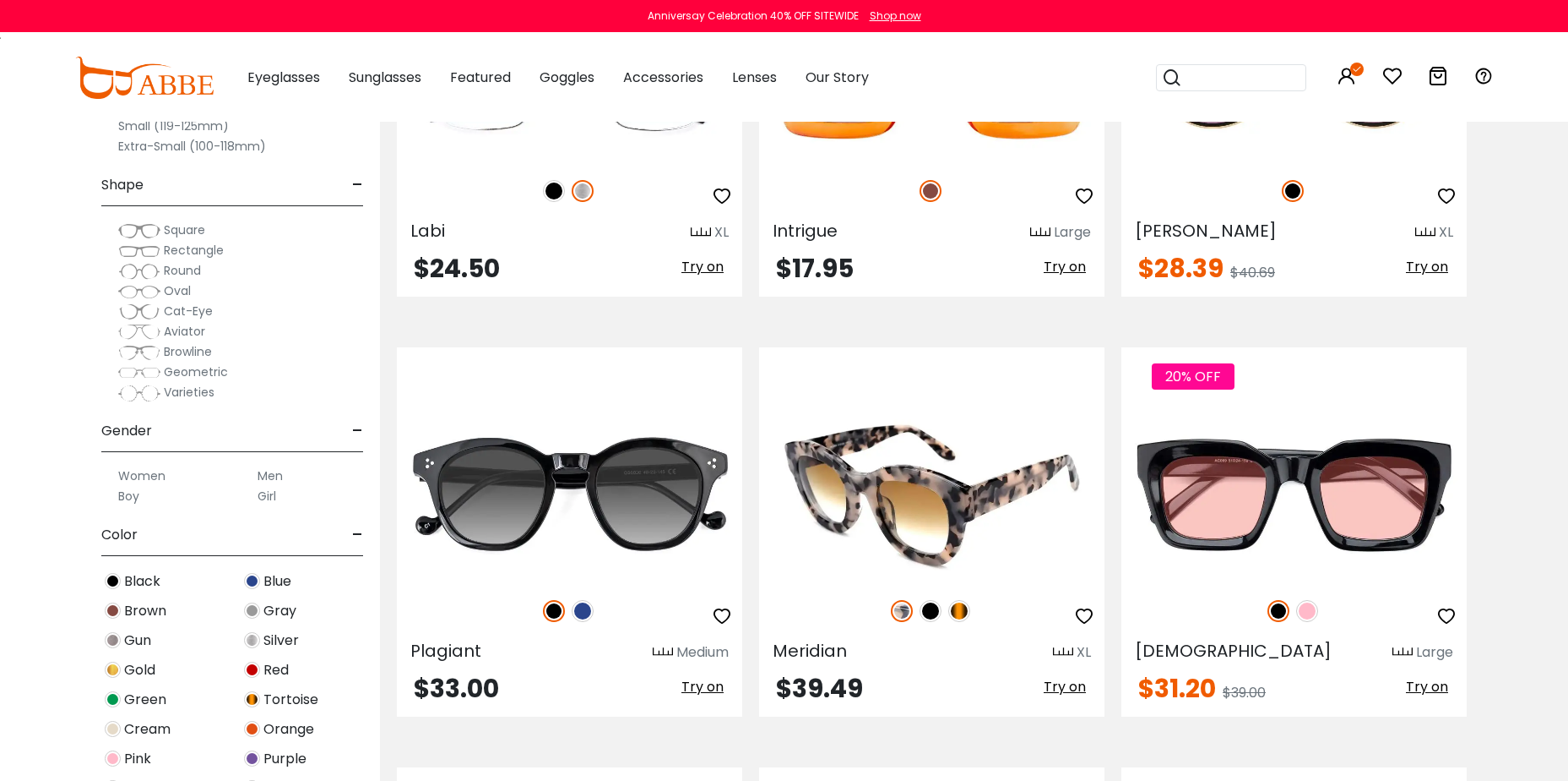
click at [927, 614] on img at bounding box center [930, 611] width 22 height 22
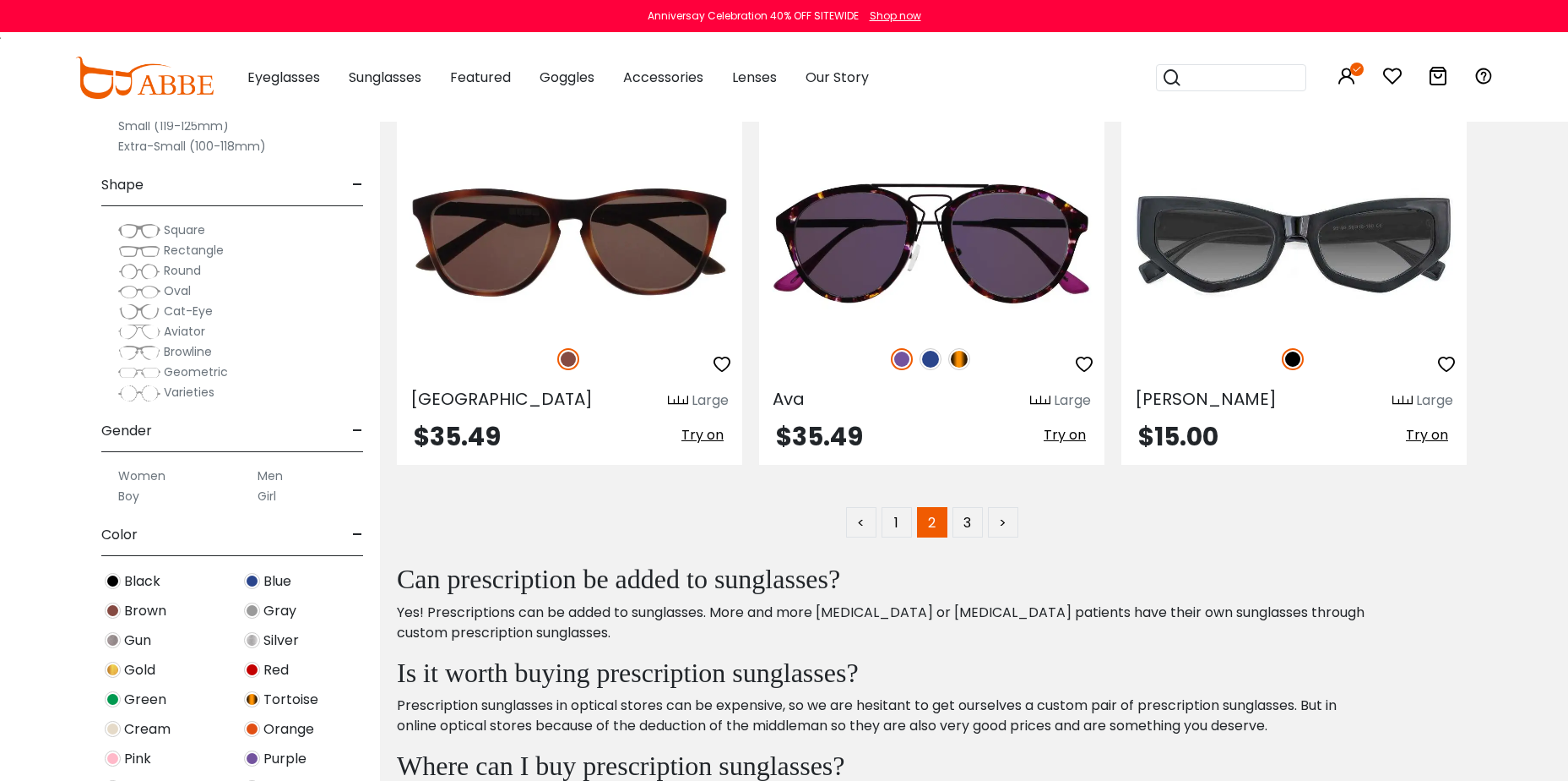
scroll to position [8364, 0]
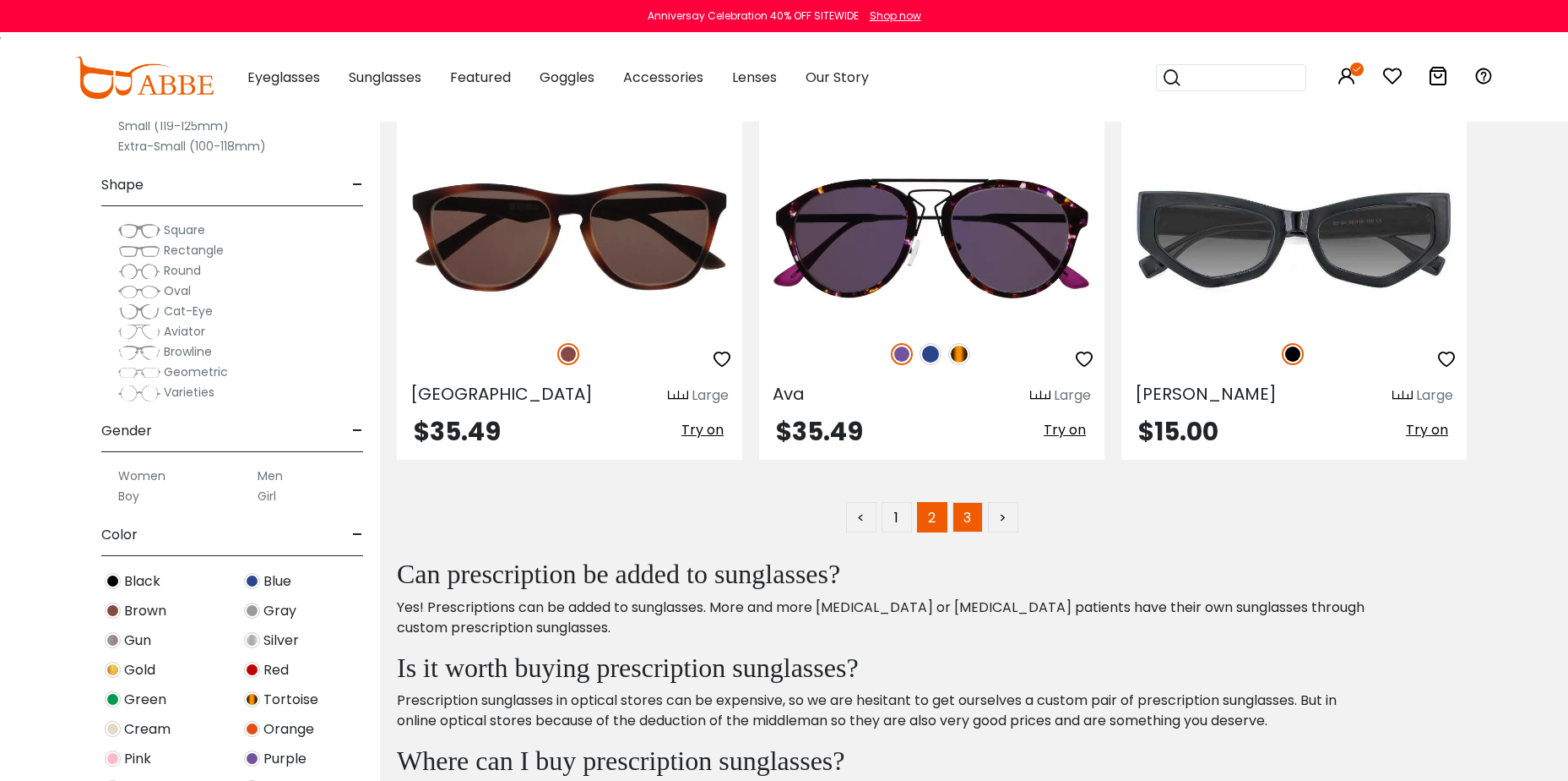
click at [970, 518] on link "3" at bounding box center [967, 517] width 30 height 31
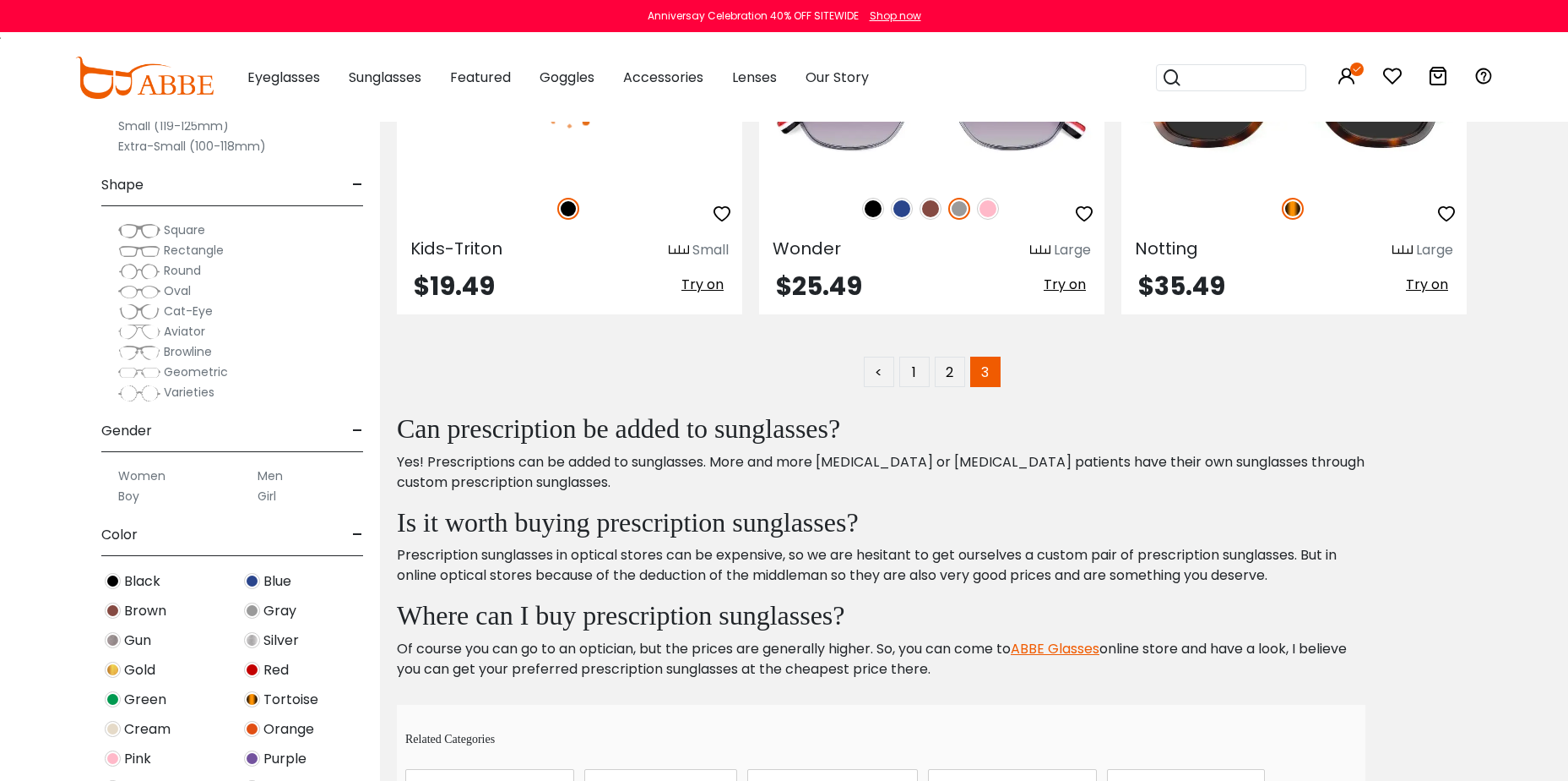
scroll to position [7687, 0]
